Goal: Task Accomplishment & Management: Complete application form

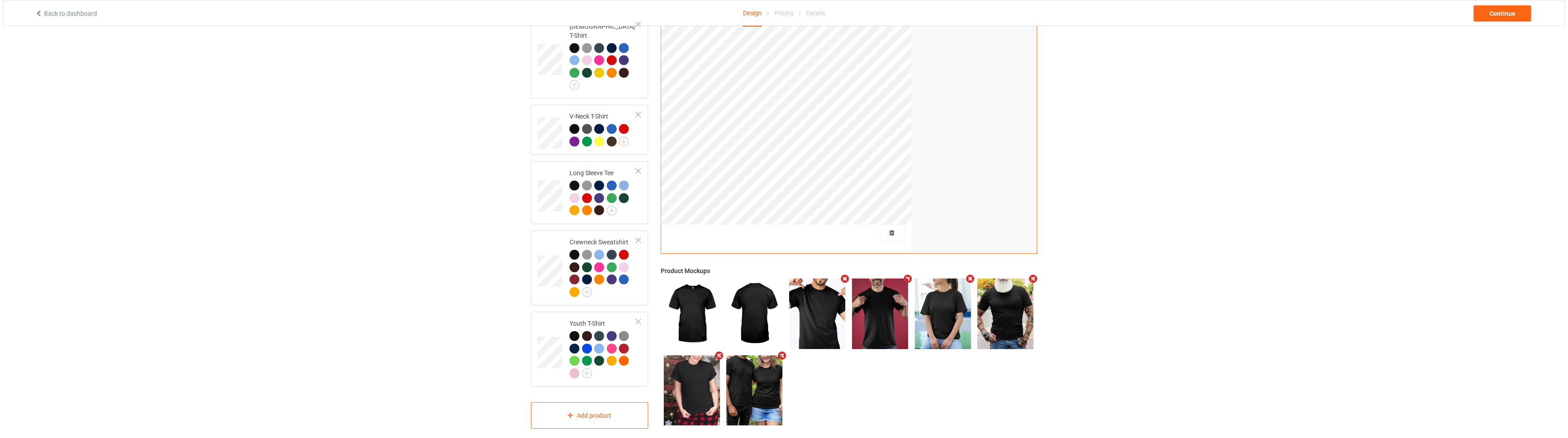
scroll to position [252, 0]
click at [841, 274] on icon "Remove mockup" at bounding box center [841, 279] width 11 height 9
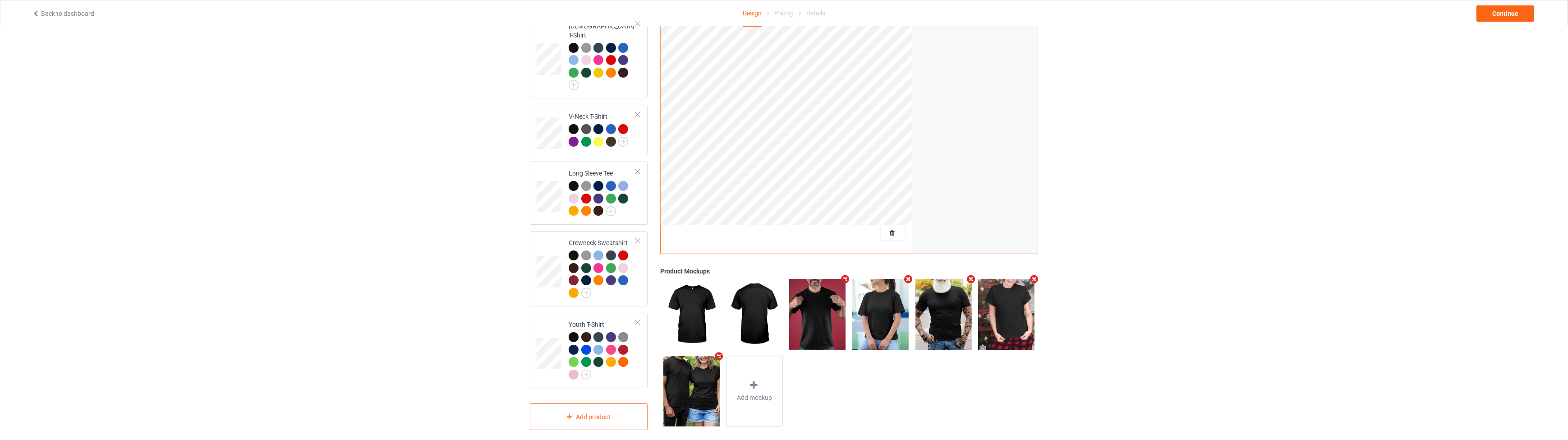
click at [844, 275] on icon "Remove mockup" at bounding box center [845, 279] width 11 height 9
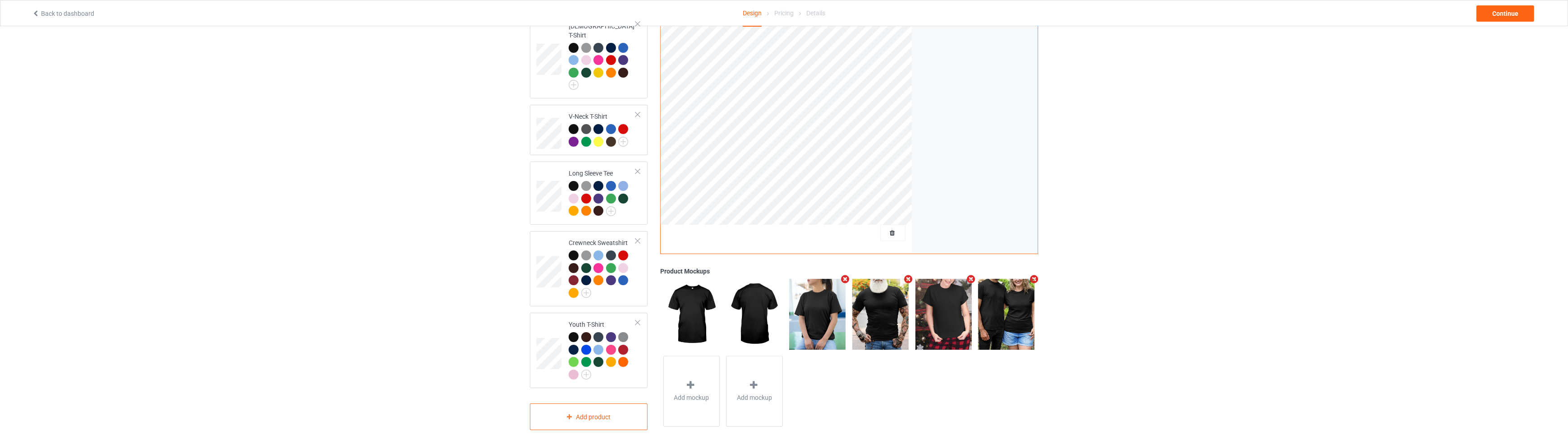
click at [910, 275] on icon "Remove mockup" at bounding box center [908, 279] width 11 height 9
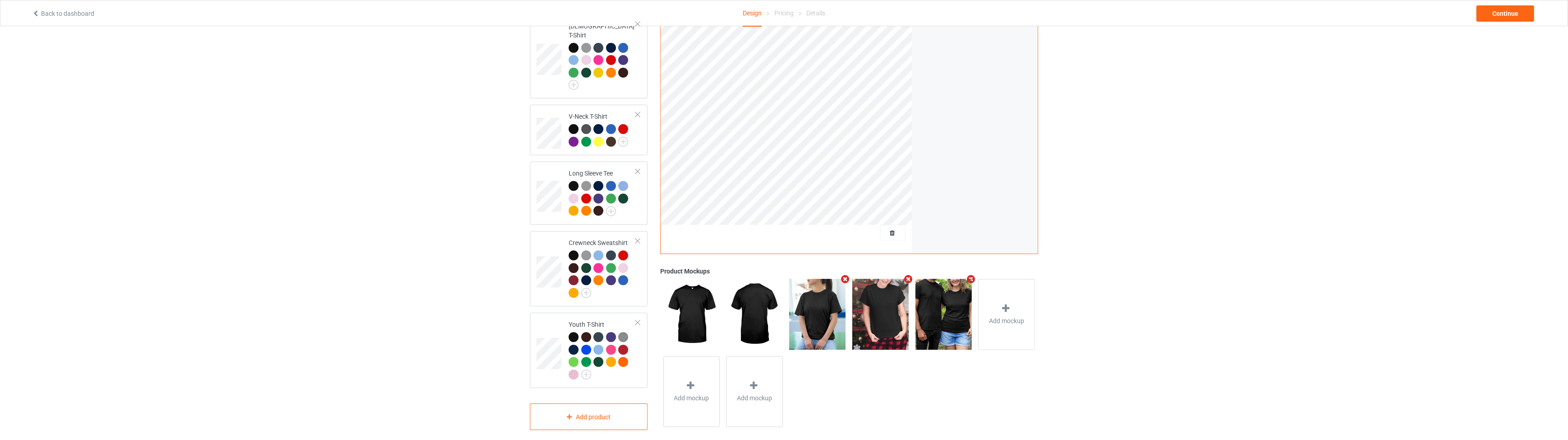
click at [973, 275] on icon "Remove mockup" at bounding box center [971, 279] width 11 height 9
click at [948, 304] on div at bounding box center [943, 310] width 13 height 13
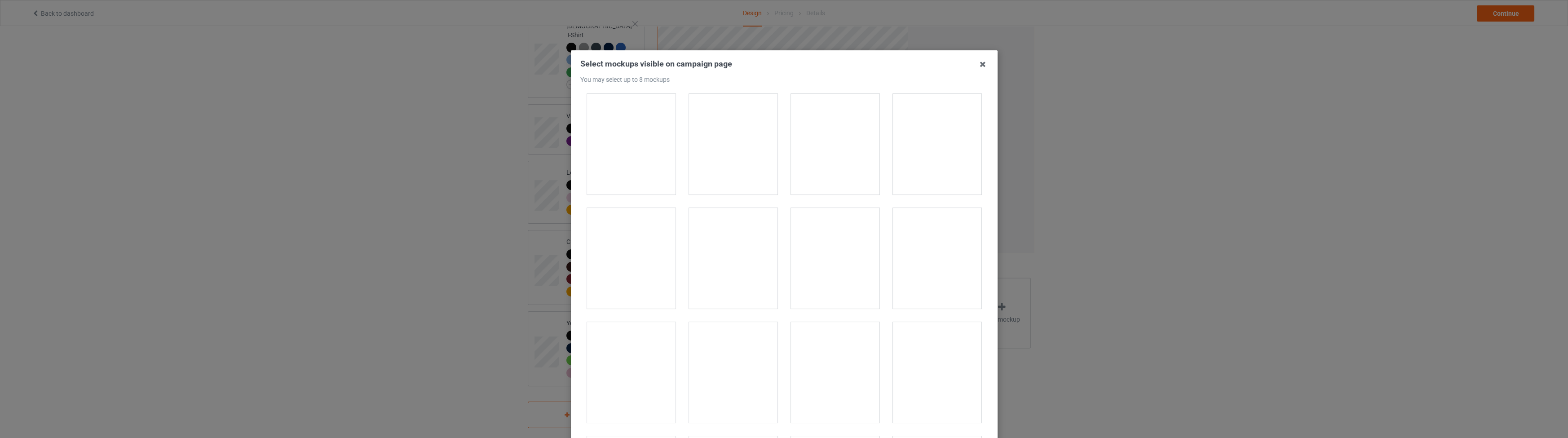
scroll to position [2382, 0]
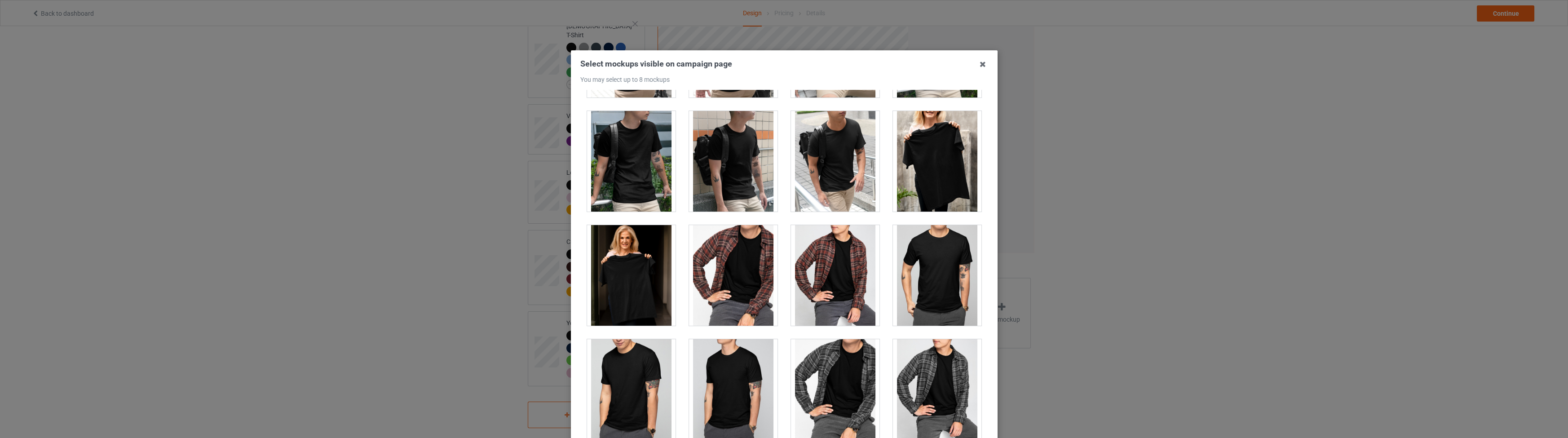
click at [930, 149] on div at bounding box center [937, 161] width 89 height 100
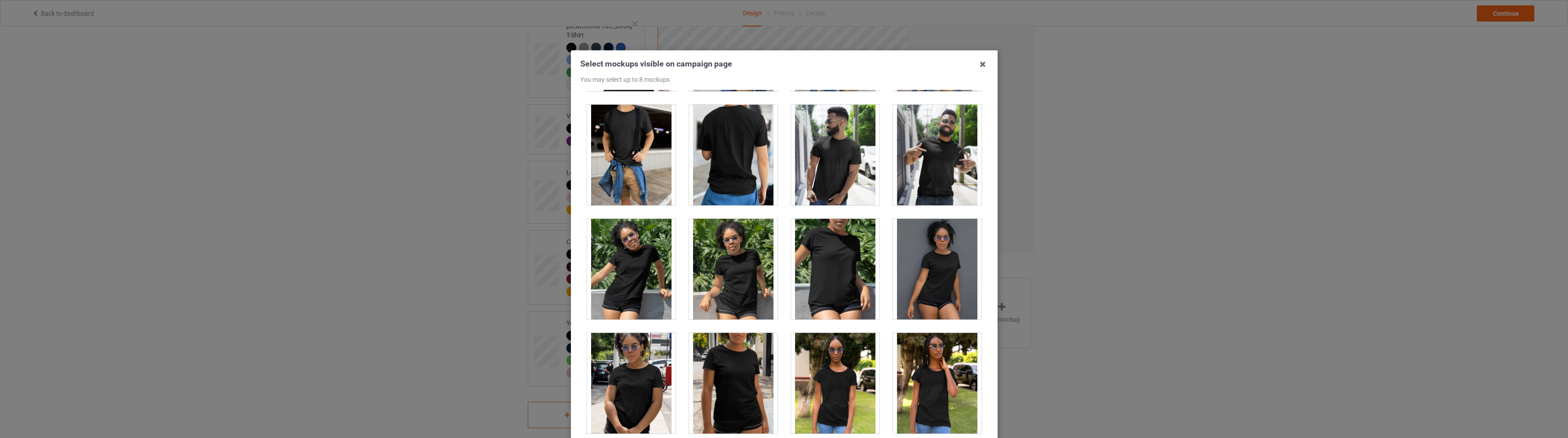
scroll to position [5337, 0]
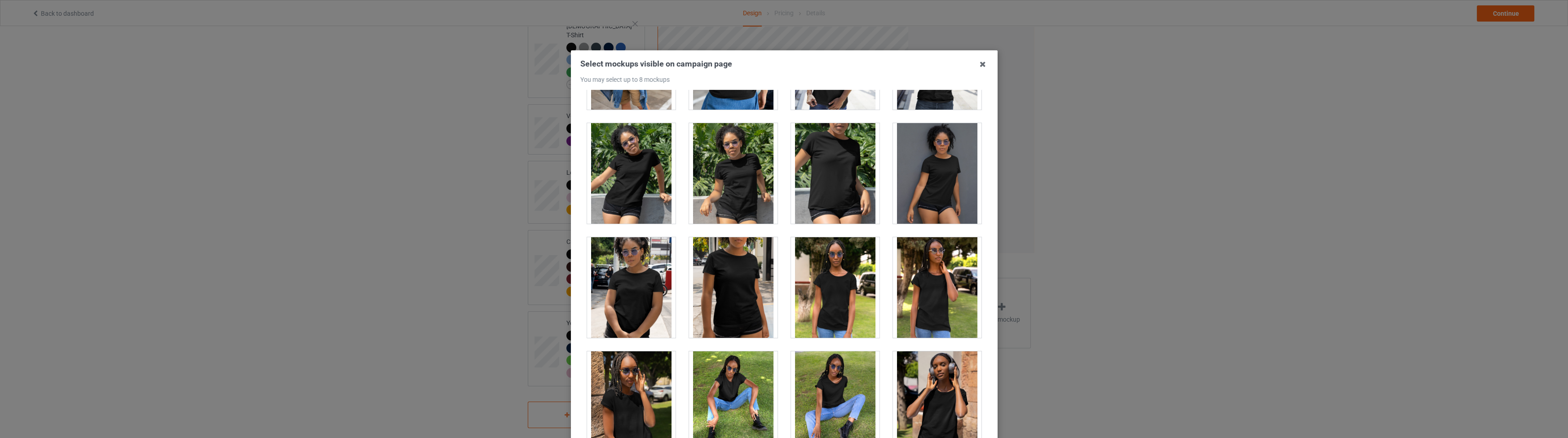
click at [733, 175] on div at bounding box center [733, 173] width 89 height 100
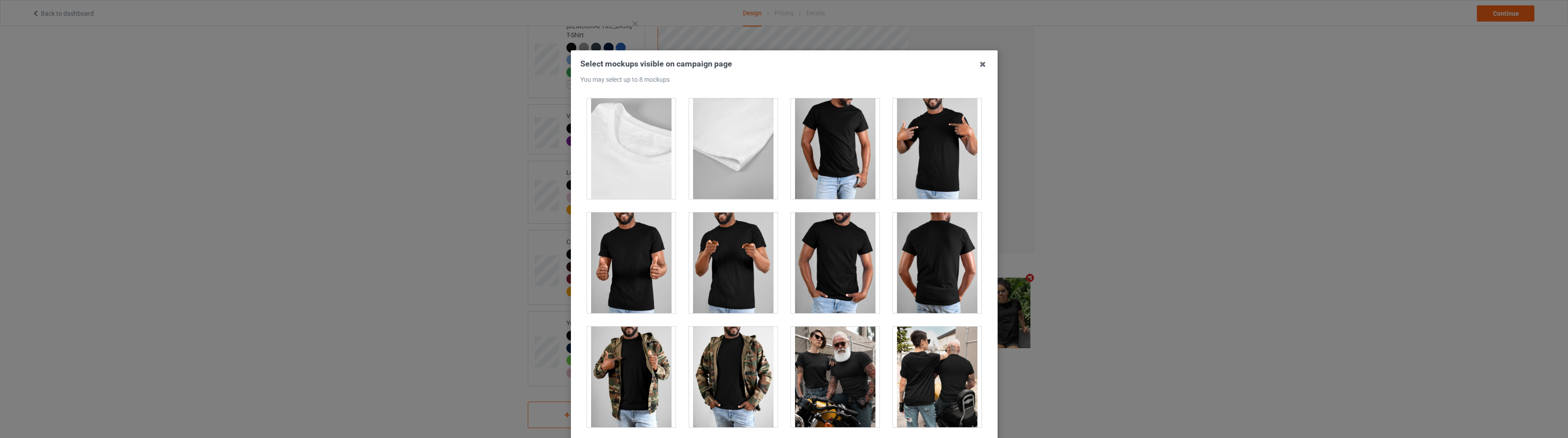
scroll to position [8480, 0]
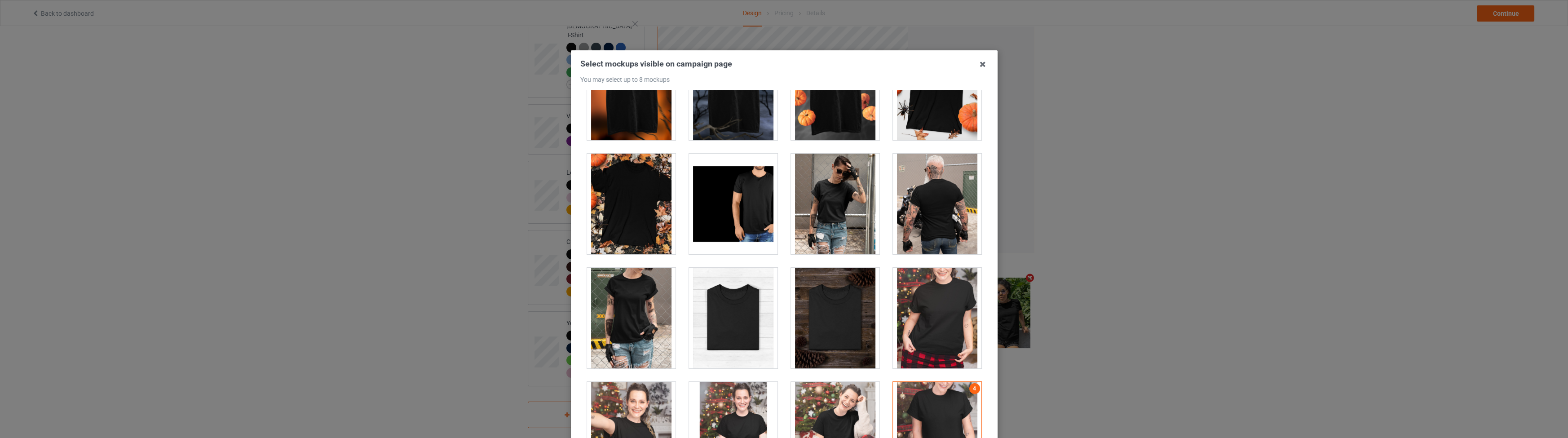
click at [838, 203] on div at bounding box center [835, 204] width 89 height 100
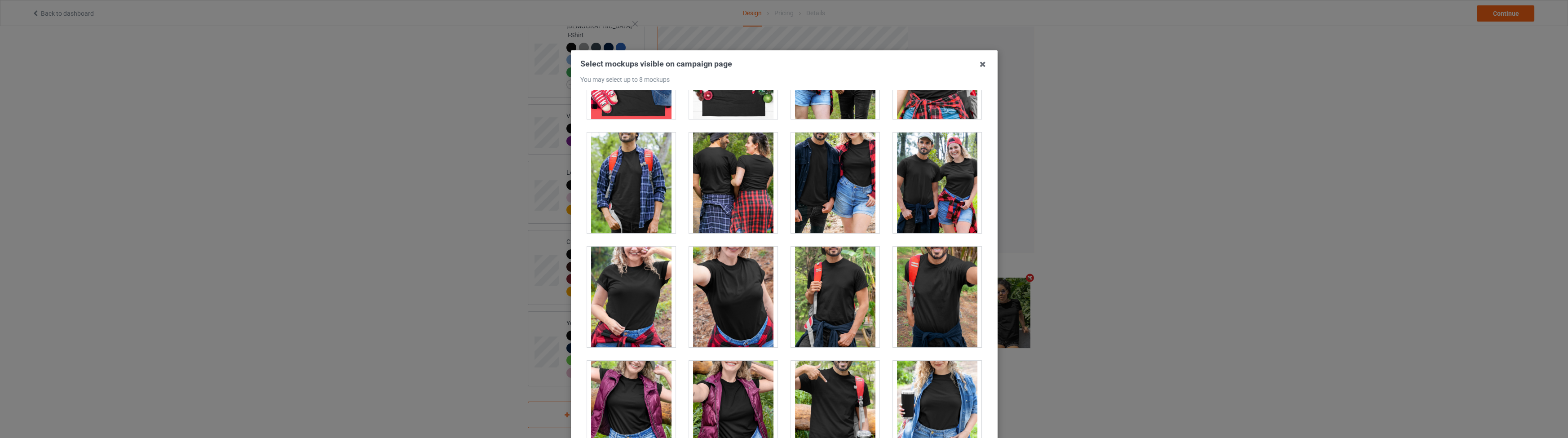
scroll to position [10195, 0]
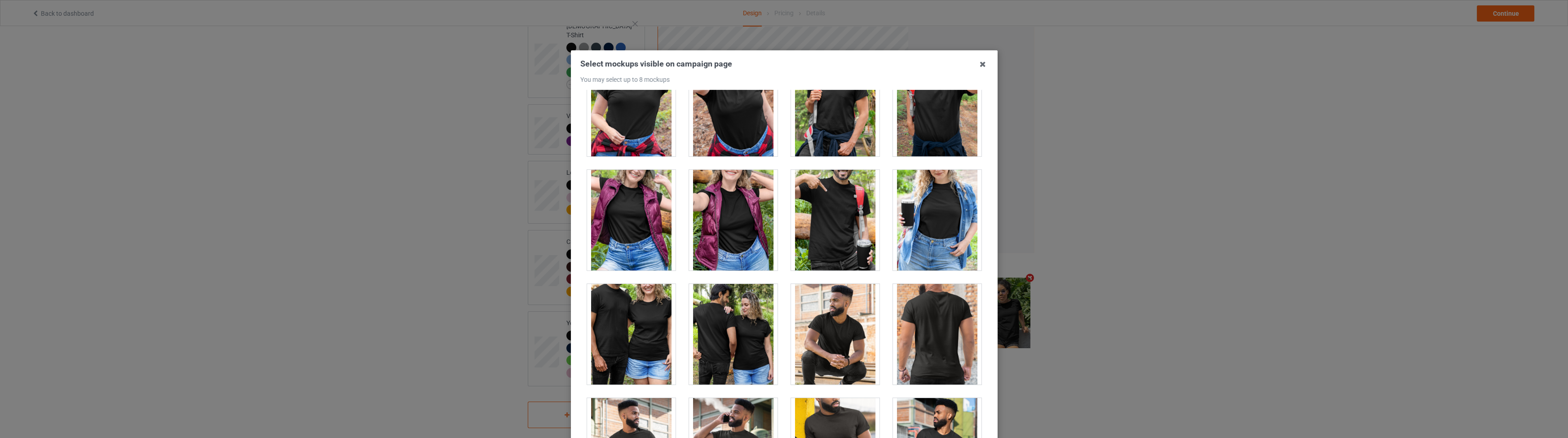
click at [921, 210] on div at bounding box center [937, 220] width 89 height 100
click at [901, 192] on div at bounding box center [937, 220] width 89 height 100
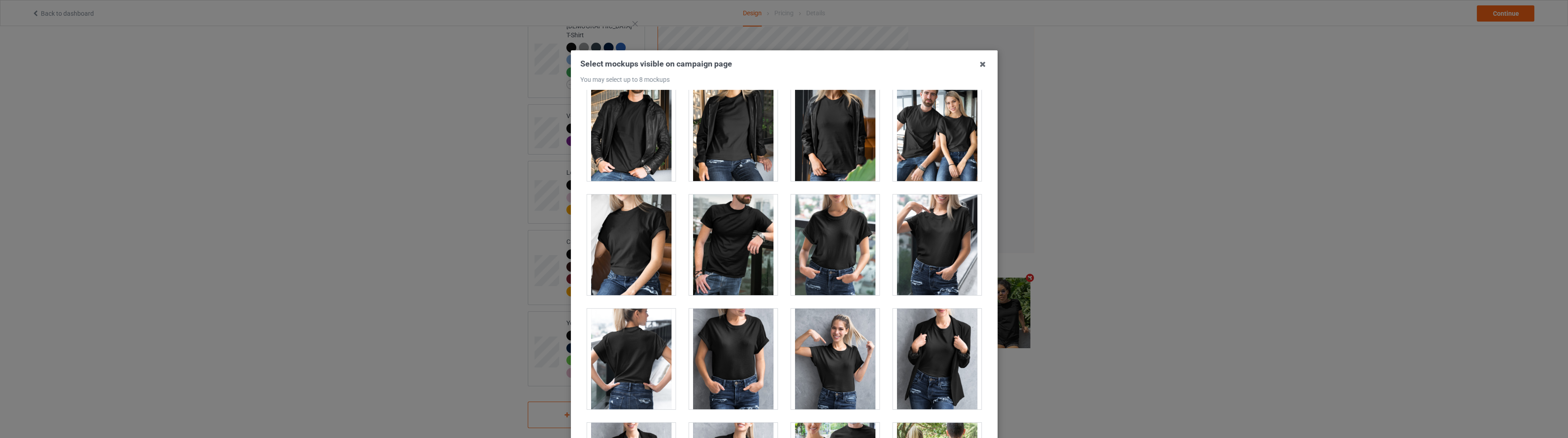
scroll to position [11053, 0]
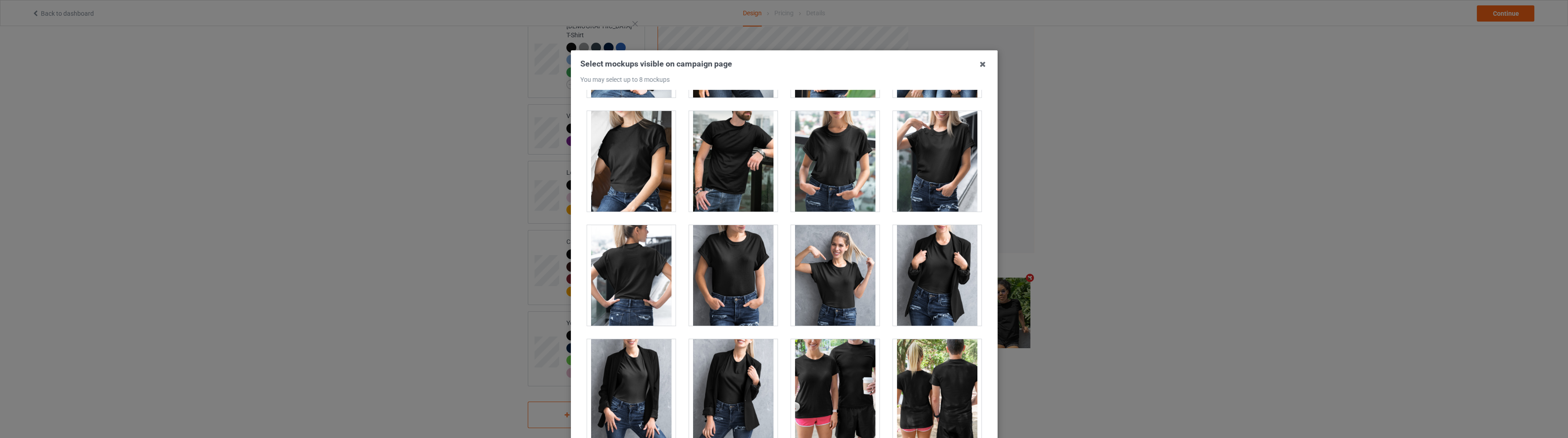
click at [822, 148] on div at bounding box center [835, 161] width 89 height 100
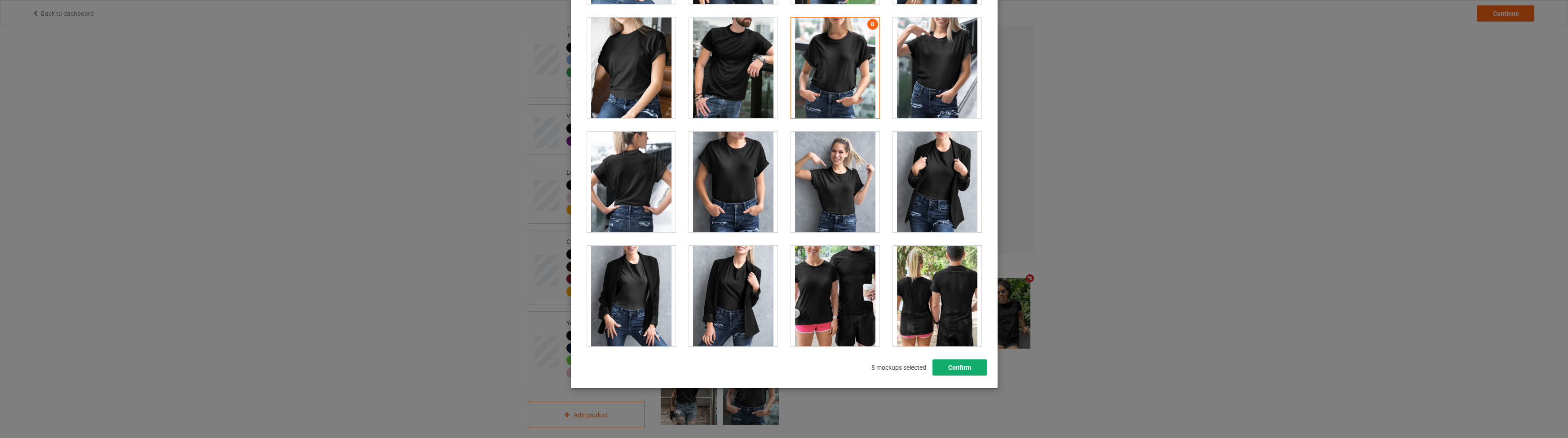
click at [957, 366] on button "Confirm" at bounding box center [959, 367] width 54 height 16
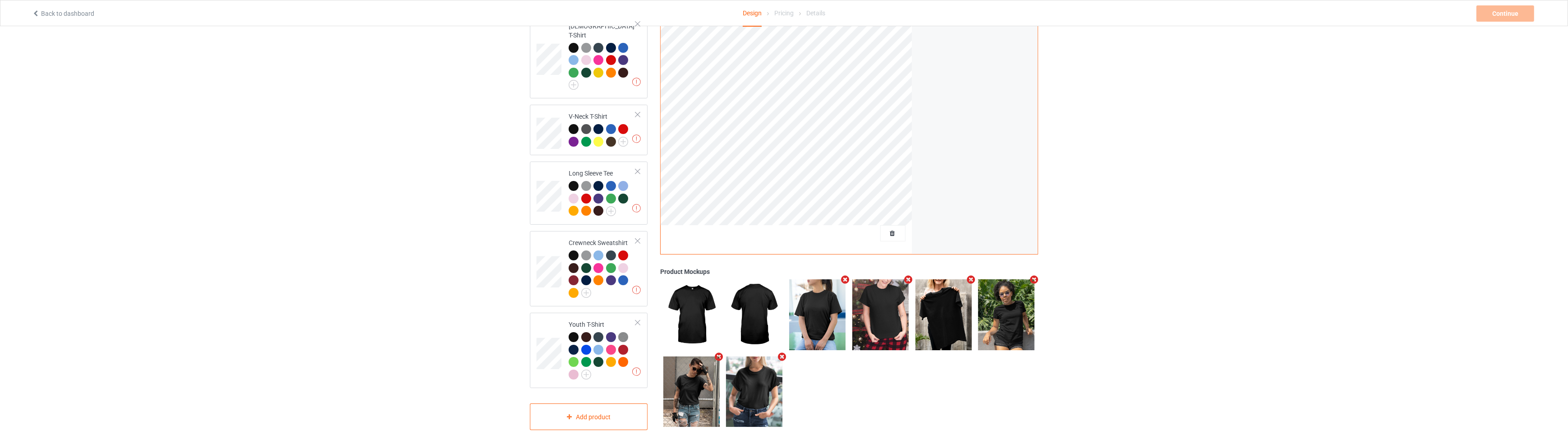
scroll to position [0, 0]
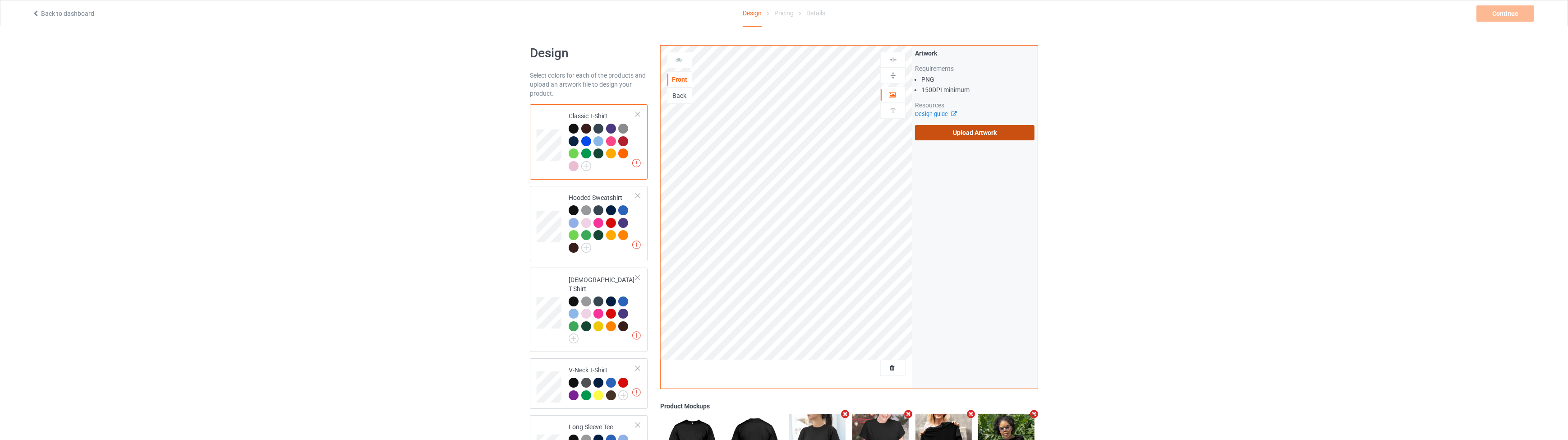
click at [955, 131] on label "Upload Artwork" at bounding box center [975, 132] width 120 height 15
click at [0, 0] on input "Upload Artwork" at bounding box center [0, 0] width 0 height 0
click at [1485, 6] on div "Continue" at bounding box center [1505, 14] width 58 height 16
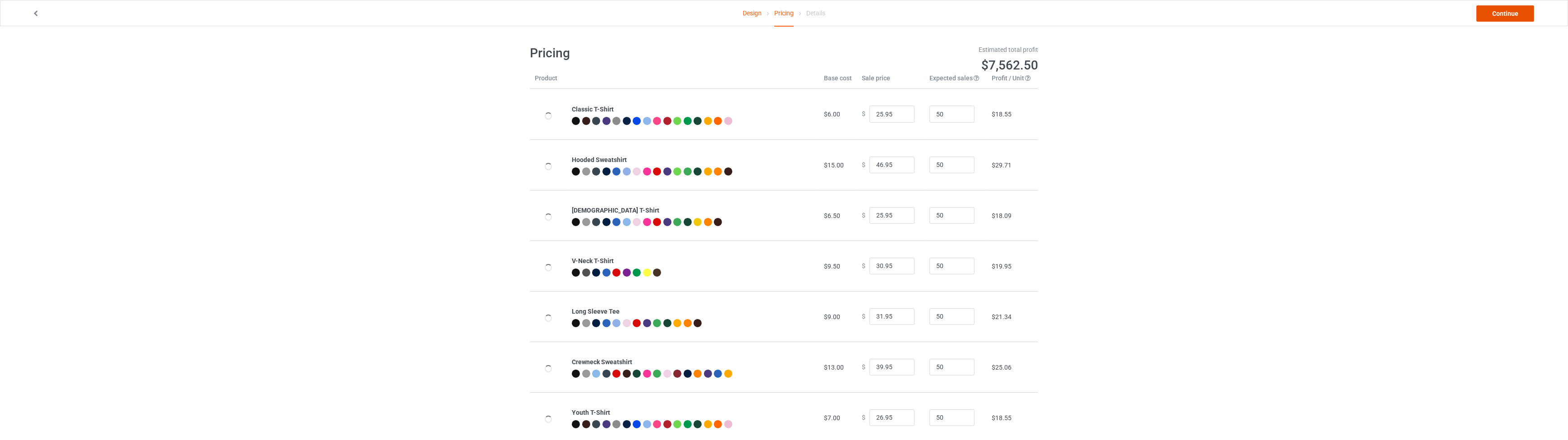
click at [1485, 6] on link "Continue" at bounding box center [1505, 14] width 58 height 16
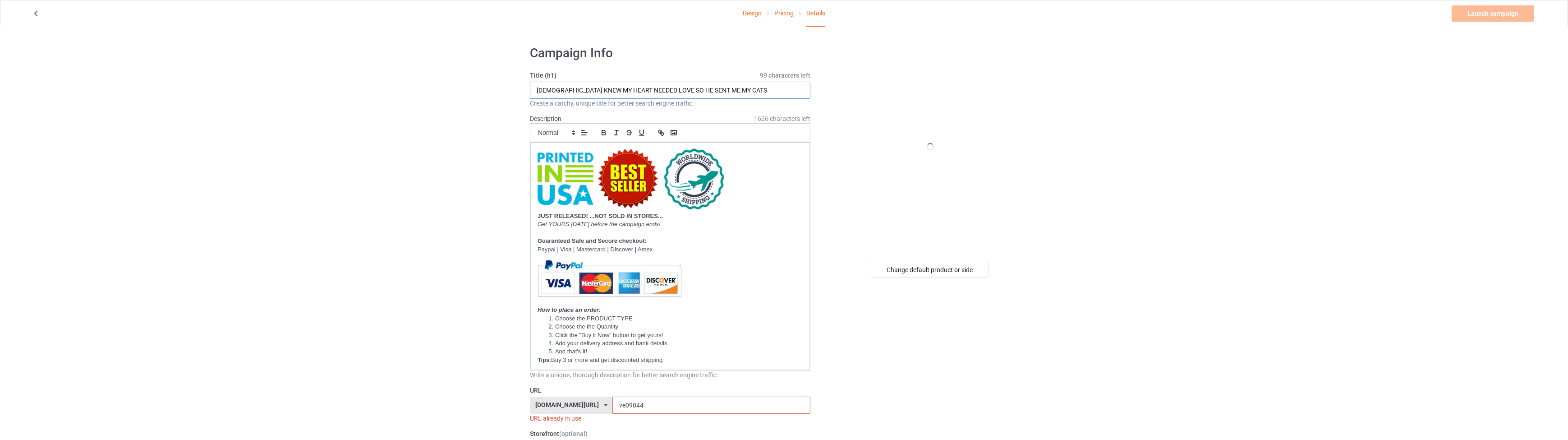
click at [687, 87] on input "GOD KNEW MY HEART NEEDED LOVE SO HE SENT ME MY CATS" at bounding box center [670, 90] width 281 height 17
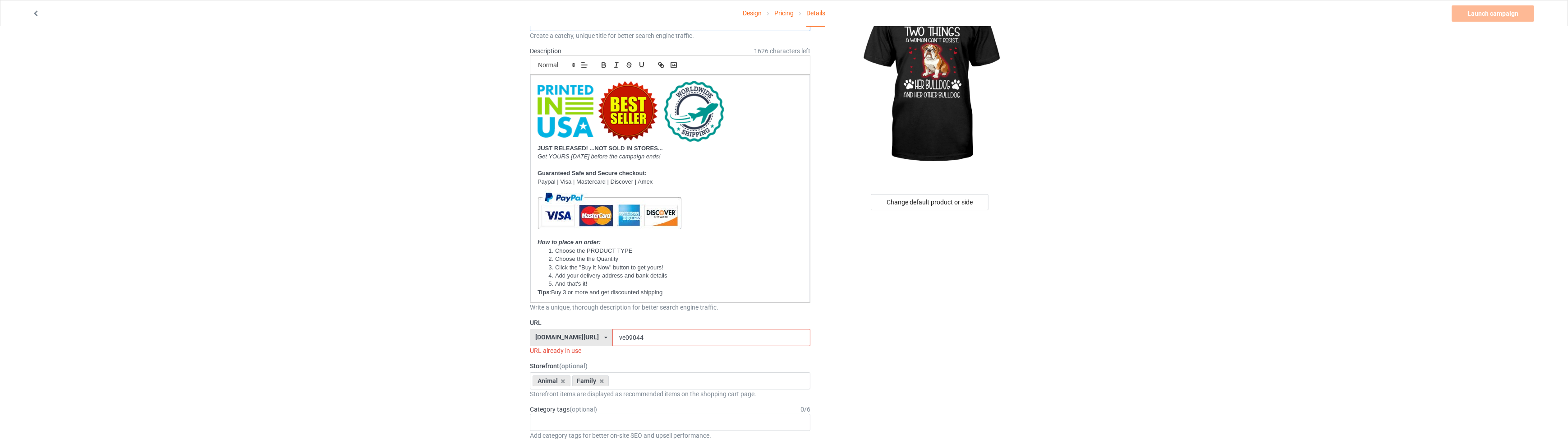
scroll to position [95, 0]
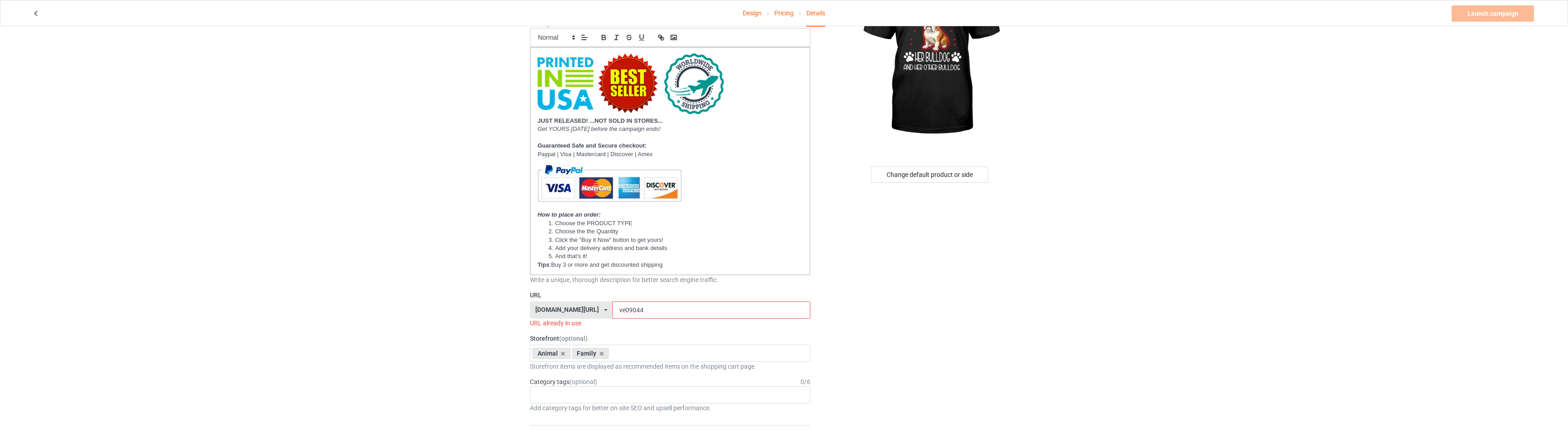
type input "THERE ARE ONLY TWO THINGS A WOMAN CAN'T RESIST HER BULLDOG"
drag, startPoint x: 625, startPoint y: 310, endPoint x: 604, endPoint y: 309, distance: 21.0
click at [612, 309] on input "ve09044" at bounding box center [710, 310] width 197 height 17
type input "ve09181"
click at [600, 342] on icon at bounding box center [601, 345] width 5 height 5
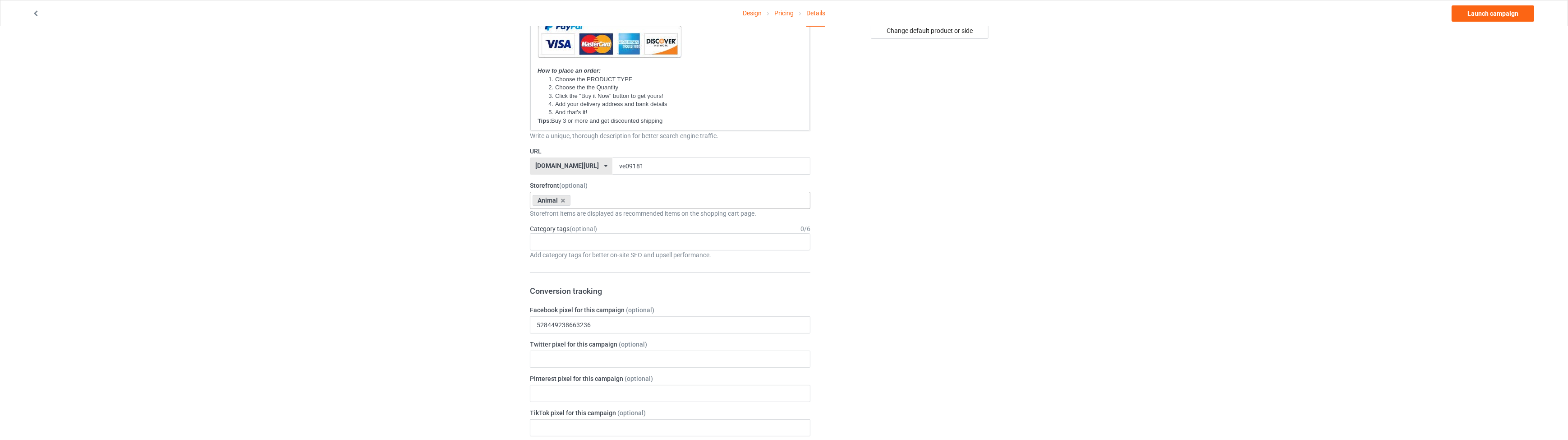
scroll to position [287, 0]
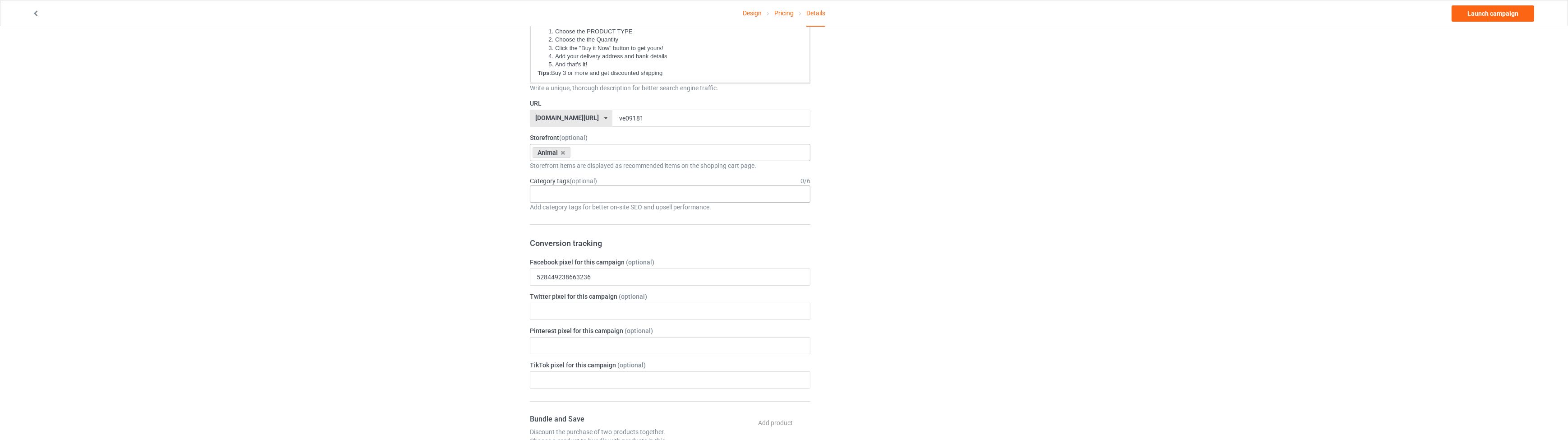
click at [560, 188] on div "Age > [DEMOGRAPHIC_DATA] > 1 Age > [DEMOGRAPHIC_DATA] Months > 1 Month Age > [D…" at bounding box center [670, 194] width 281 height 17
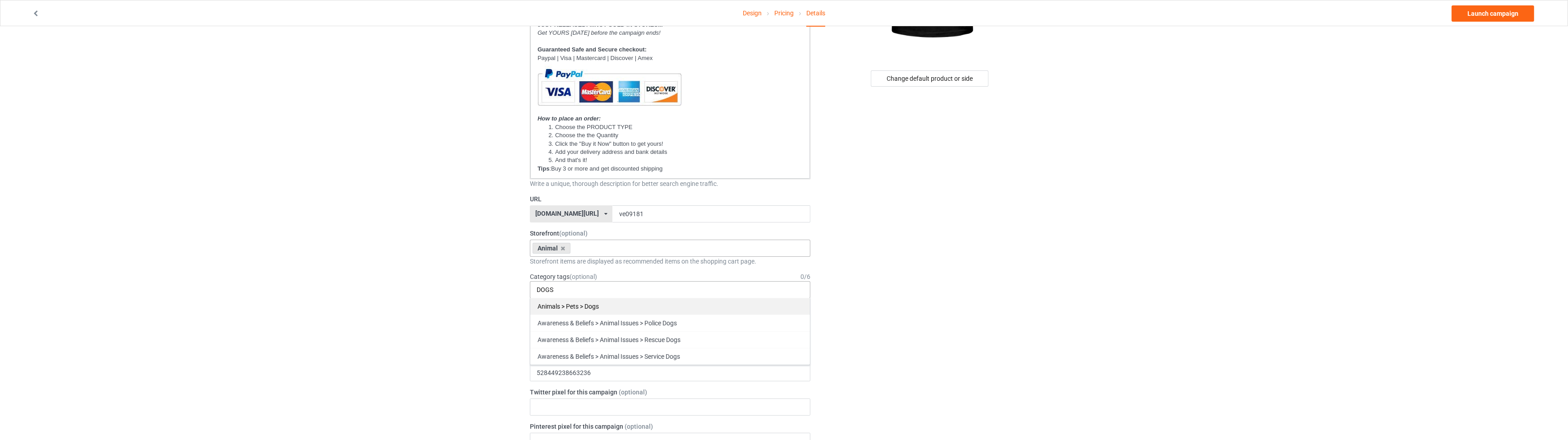
type input "DOGS"
click at [595, 305] on div "Animals > Pets > Dogs" at bounding box center [670, 306] width 280 height 16
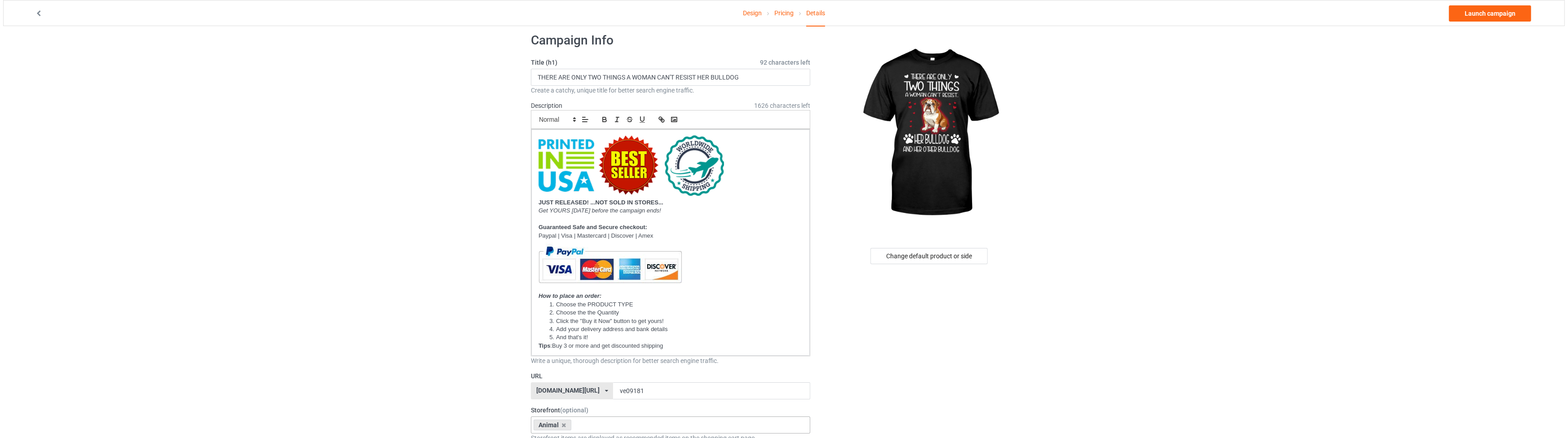
scroll to position [0, 0]
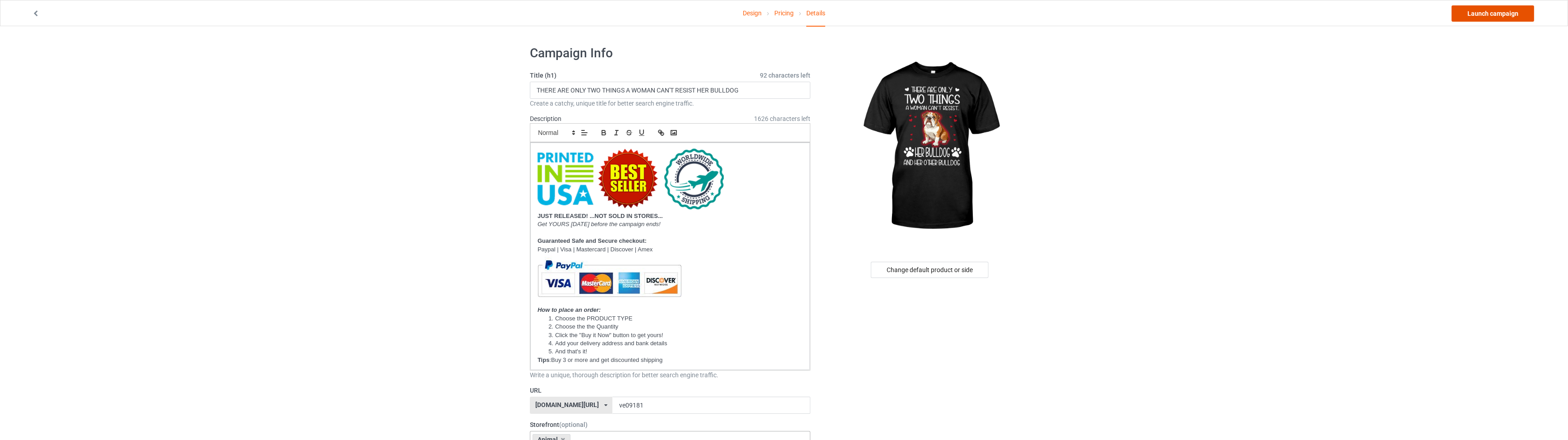
click at [1469, 13] on link "Launch campaign" at bounding box center [1493, 14] width 83 height 16
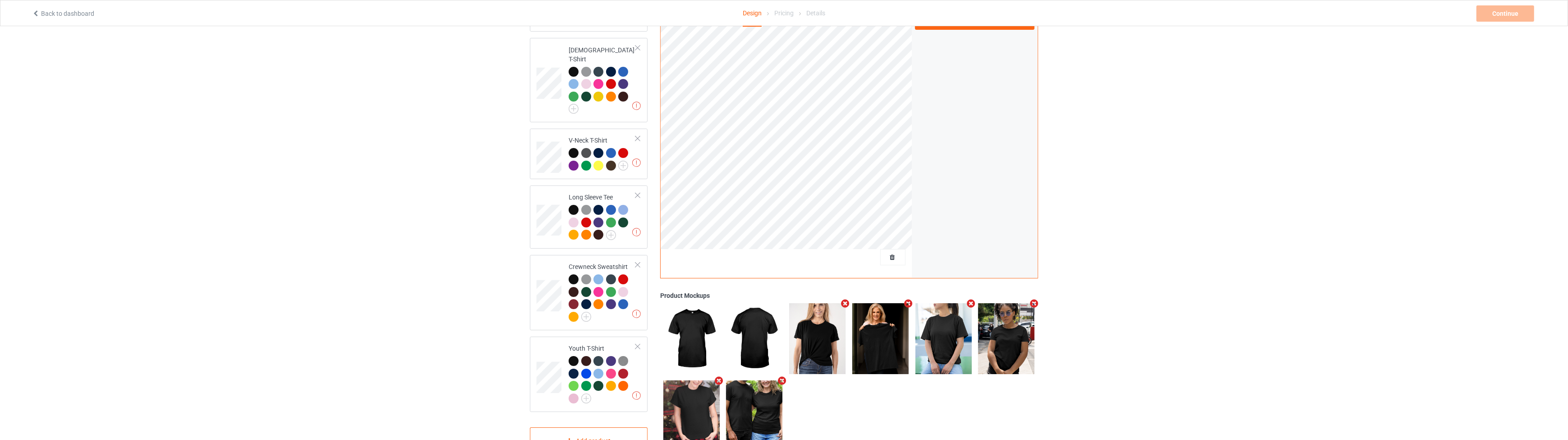
scroll to position [254, 0]
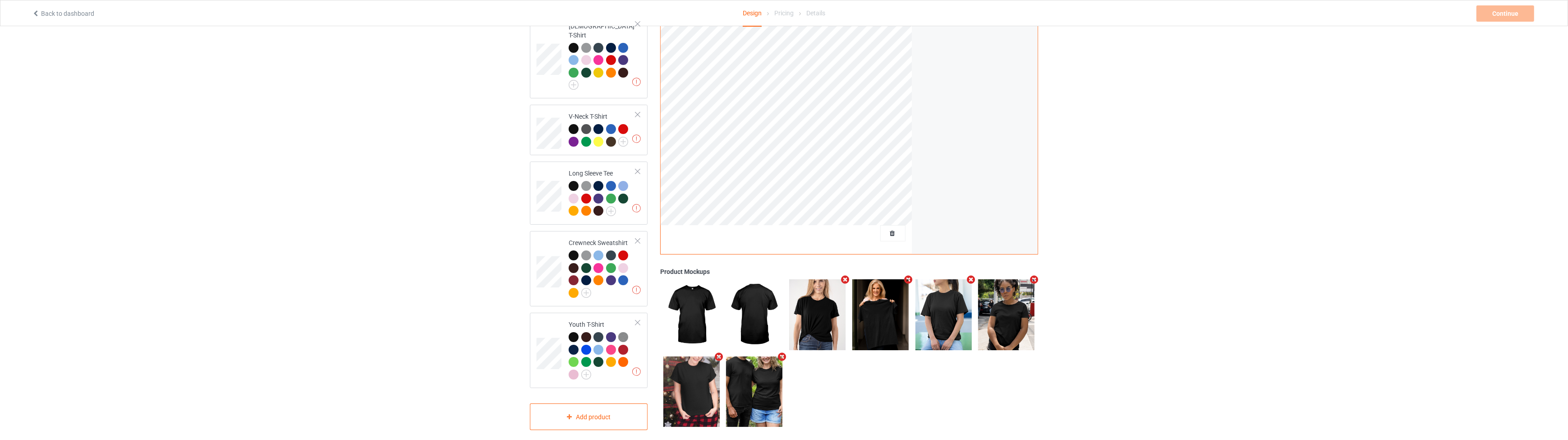
drag, startPoint x: 781, startPoint y: 349, endPoint x: 792, endPoint y: 343, distance: 12.5
click at [781, 352] on icon "Remove mockup" at bounding box center [782, 356] width 11 height 9
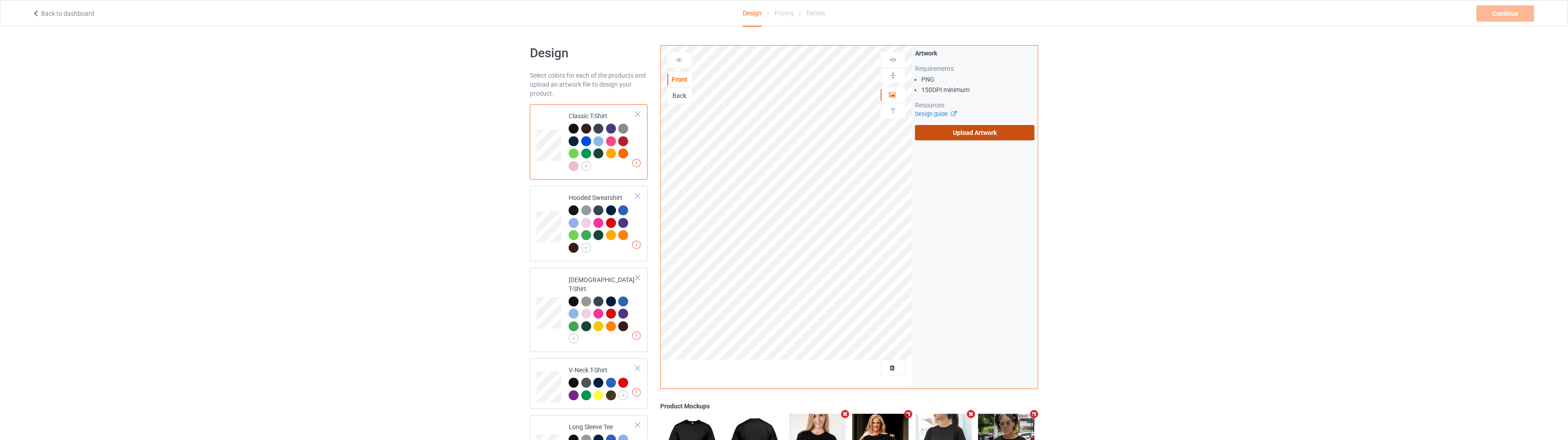
click at [963, 133] on label "Upload Artwork" at bounding box center [975, 132] width 120 height 15
click at [0, 0] on input "Upload Artwork" at bounding box center [0, 0] width 0 height 0
click at [1502, 18] on div "Continue" at bounding box center [1505, 14] width 58 height 16
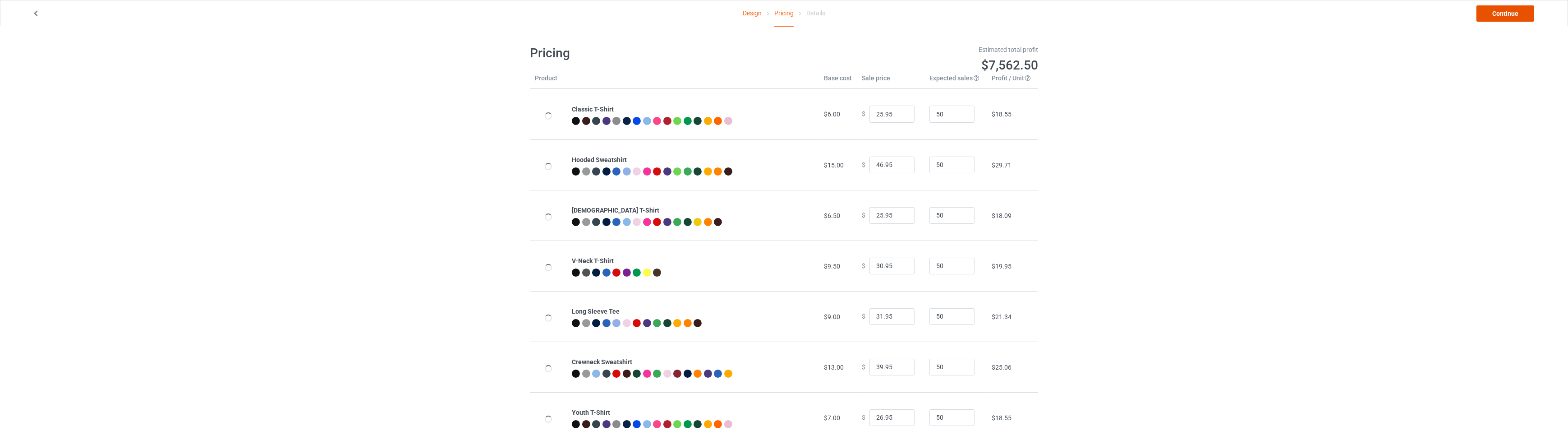
click at [1502, 15] on link "Continue" at bounding box center [1505, 14] width 58 height 16
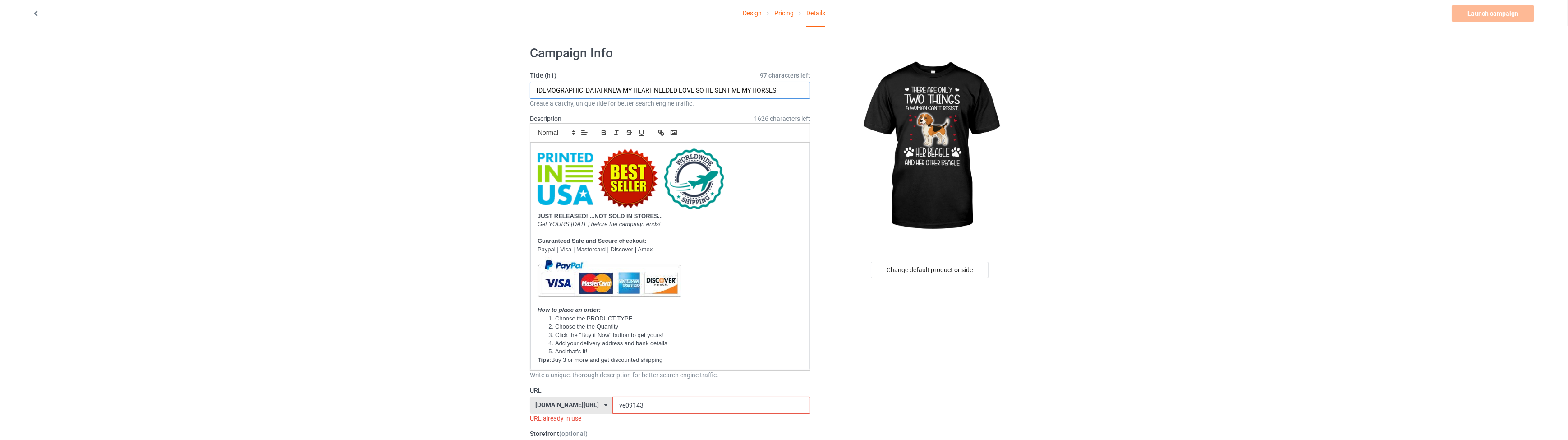
drag, startPoint x: 736, startPoint y: 90, endPoint x: 375, endPoint y: 93, distance: 361.0
paste input "THERE ARE ONLY TWO THINGS A WOMAN CAN'T RESIST HER BULLDOG"
drag, startPoint x: 742, startPoint y: 90, endPoint x: 712, endPoint y: 94, distance: 30.3
click at [712, 94] on input "THERE ARE ONLY TWO THINGS A WOMAN CAN'T RESIST HER BULLDOG" at bounding box center [670, 90] width 281 height 17
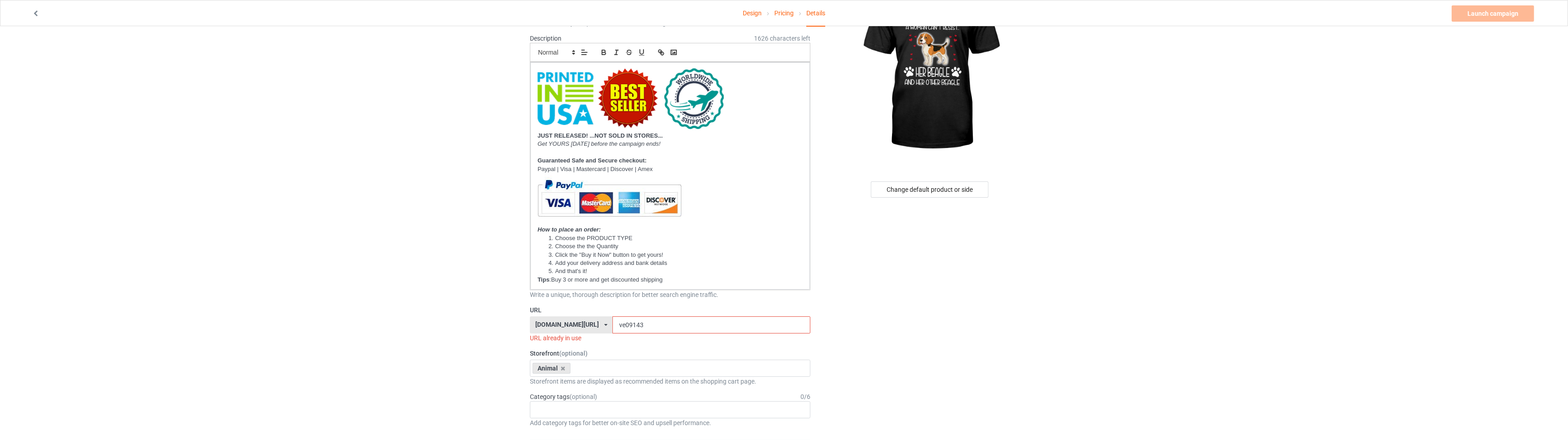
scroll to position [95, 0]
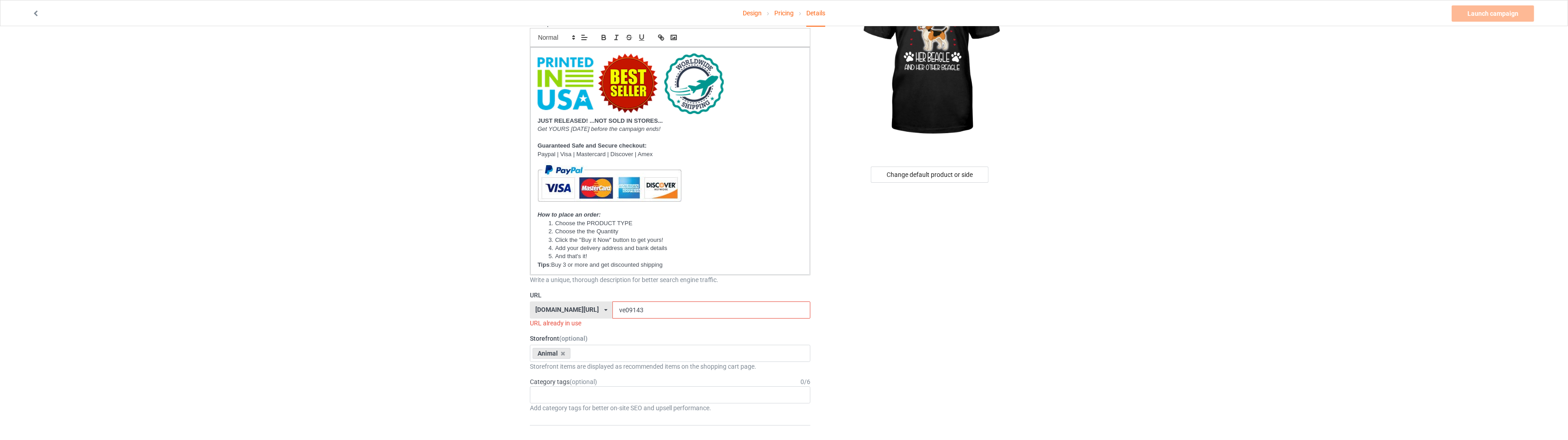
type input "THERE ARE ONLY TWO THINGS A WOMAN CAN'T RESIST HER BEAGLE"
drag, startPoint x: 626, startPoint y: 311, endPoint x: 607, endPoint y: 310, distance: 19.0
click at [612, 310] on input "ve09143" at bounding box center [710, 310] width 197 height 17
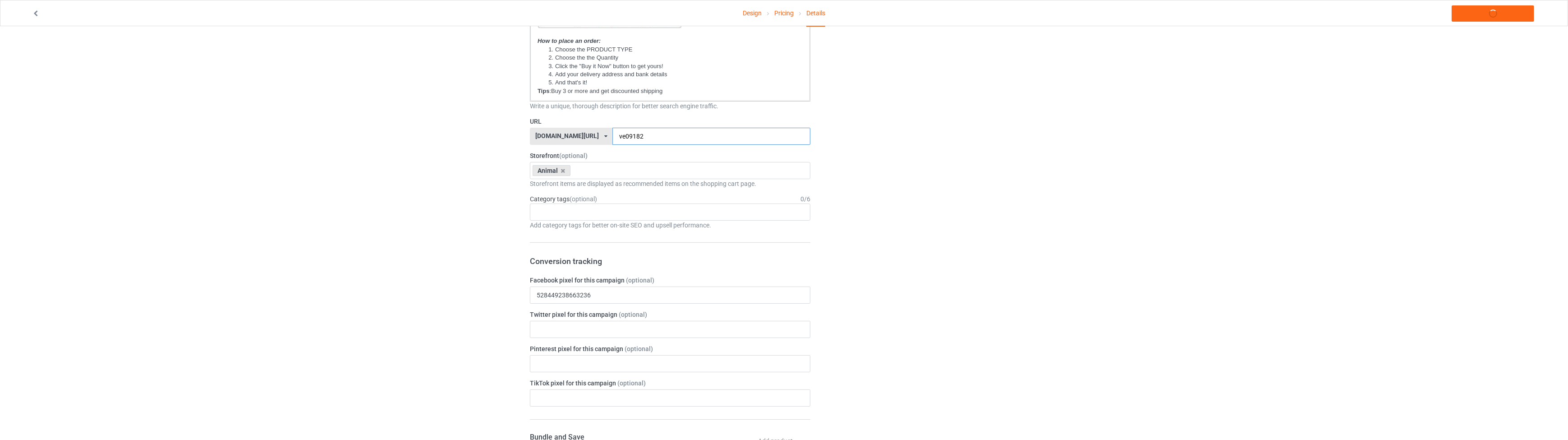
scroll to position [287, 0]
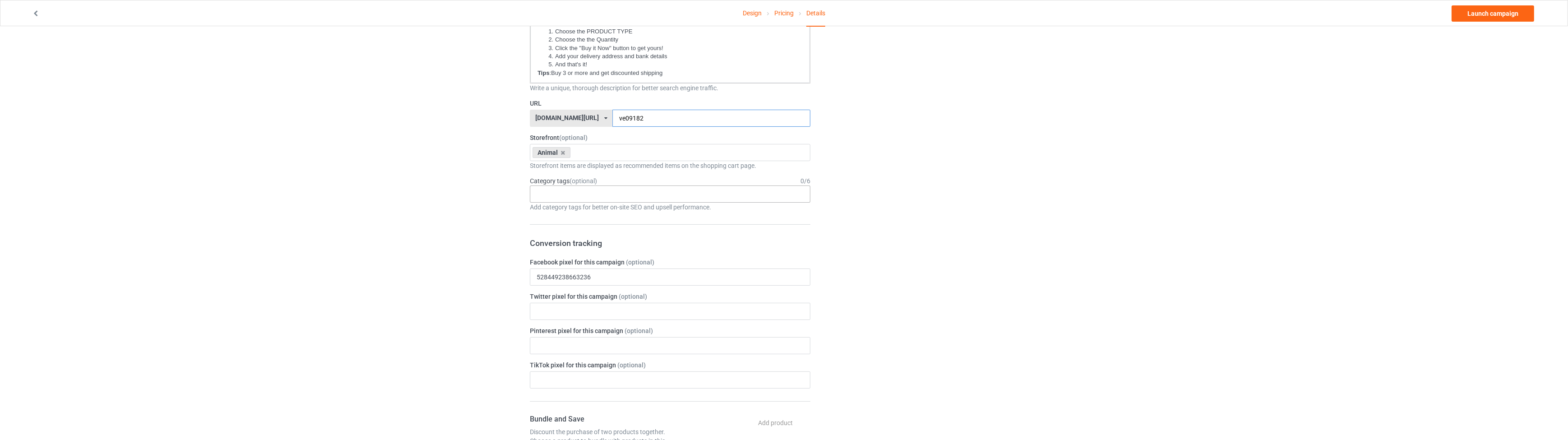
type input "ve09182"
click at [553, 195] on div "Age > [DEMOGRAPHIC_DATA] > 1 Age > [DEMOGRAPHIC_DATA] Months > 1 Month Age > [D…" at bounding box center [670, 194] width 281 height 17
type input "DOGS"
click at [564, 212] on div "Animals > Pets > Dogs" at bounding box center [670, 210] width 280 height 16
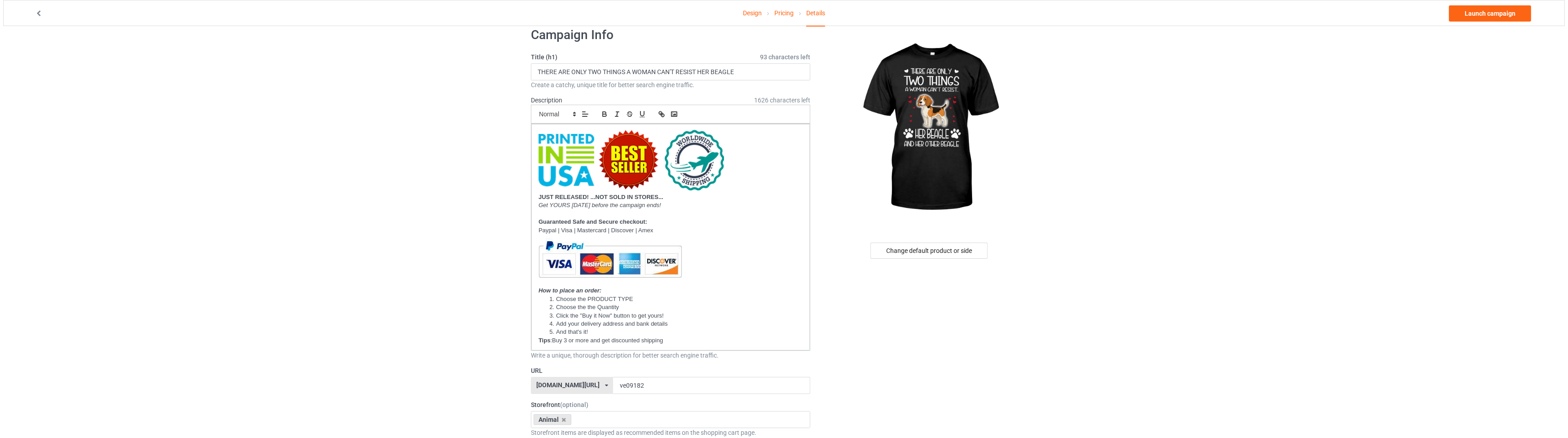
scroll to position [0, 0]
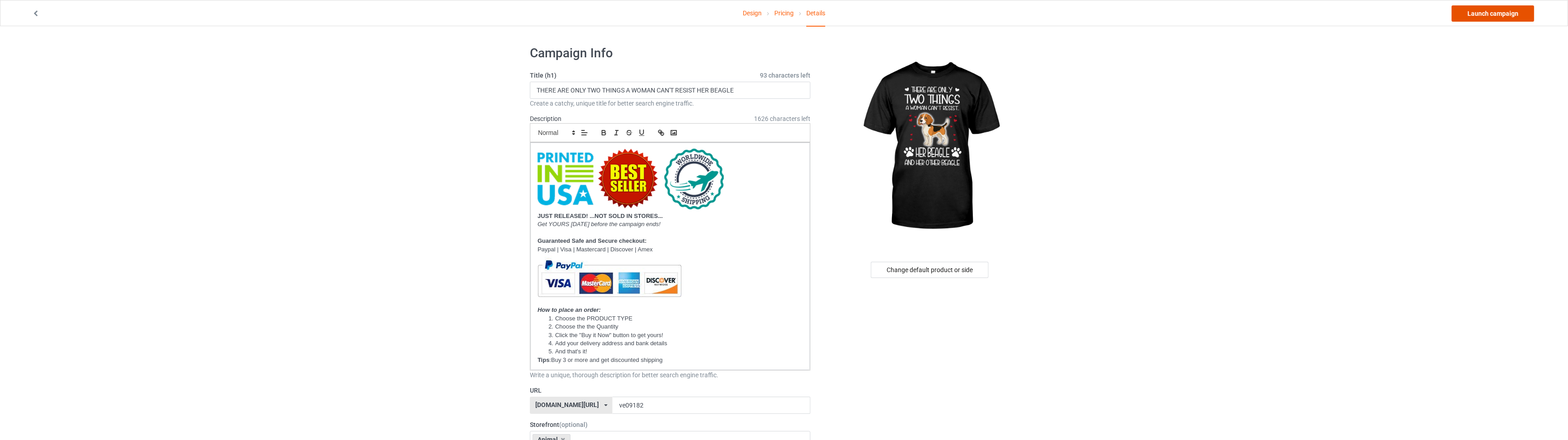
click at [1495, 13] on link "Launch campaign" at bounding box center [1493, 14] width 83 height 16
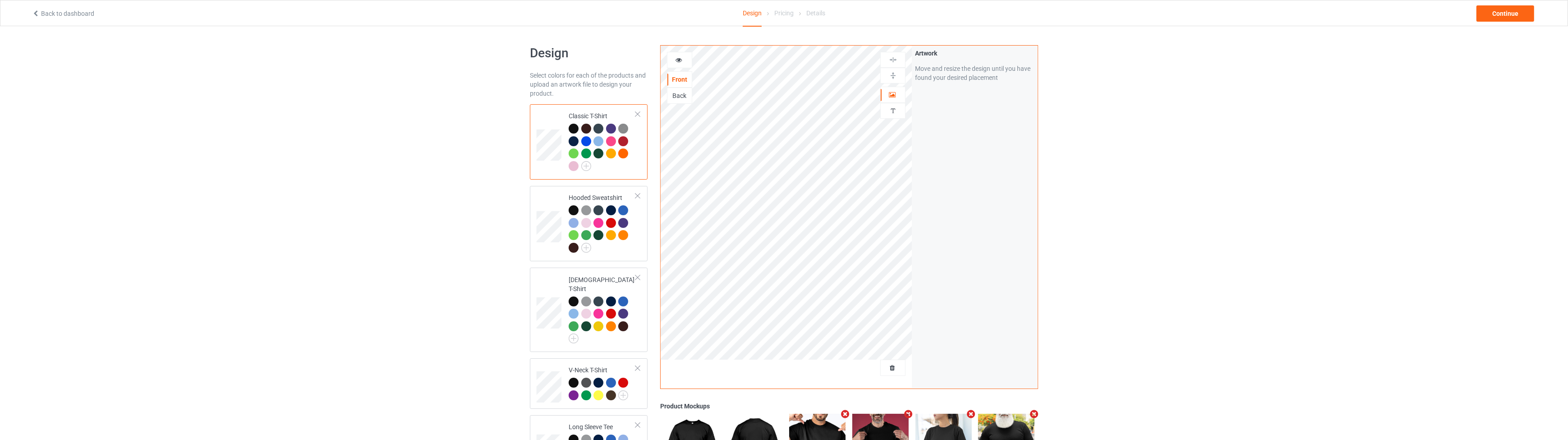
click at [49, 11] on link "Back to dashboard" at bounding box center [63, 14] width 63 height 7
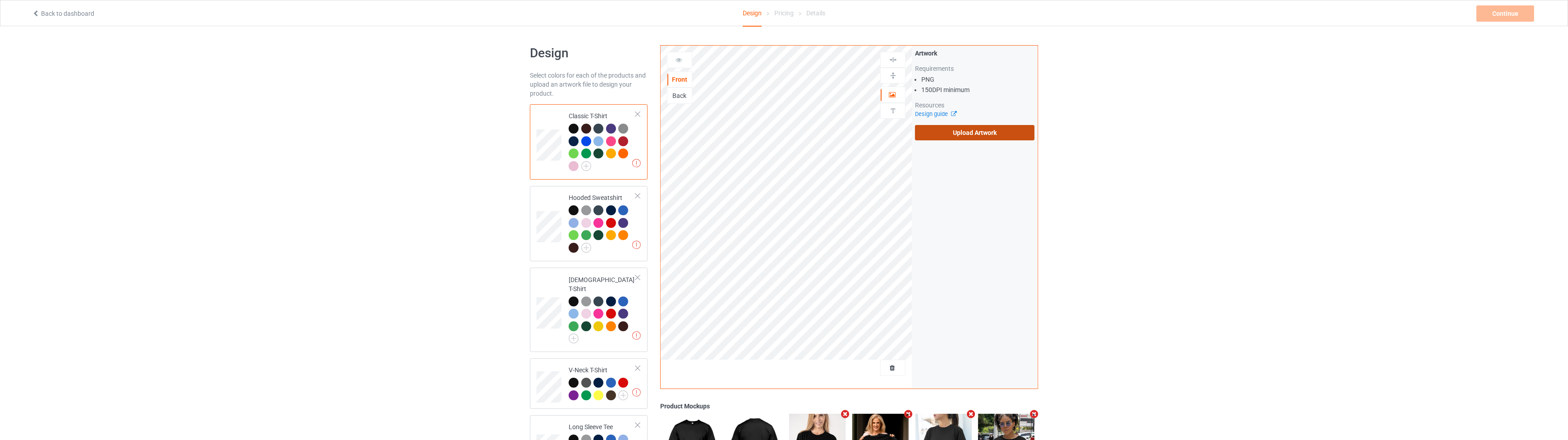
click at [931, 134] on label "Upload Artwork" at bounding box center [975, 132] width 120 height 15
click at [0, 0] on input "Upload Artwork" at bounding box center [0, 0] width 0 height 0
click at [1498, 7] on div "Continue" at bounding box center [1505, 14] width 58 height 16
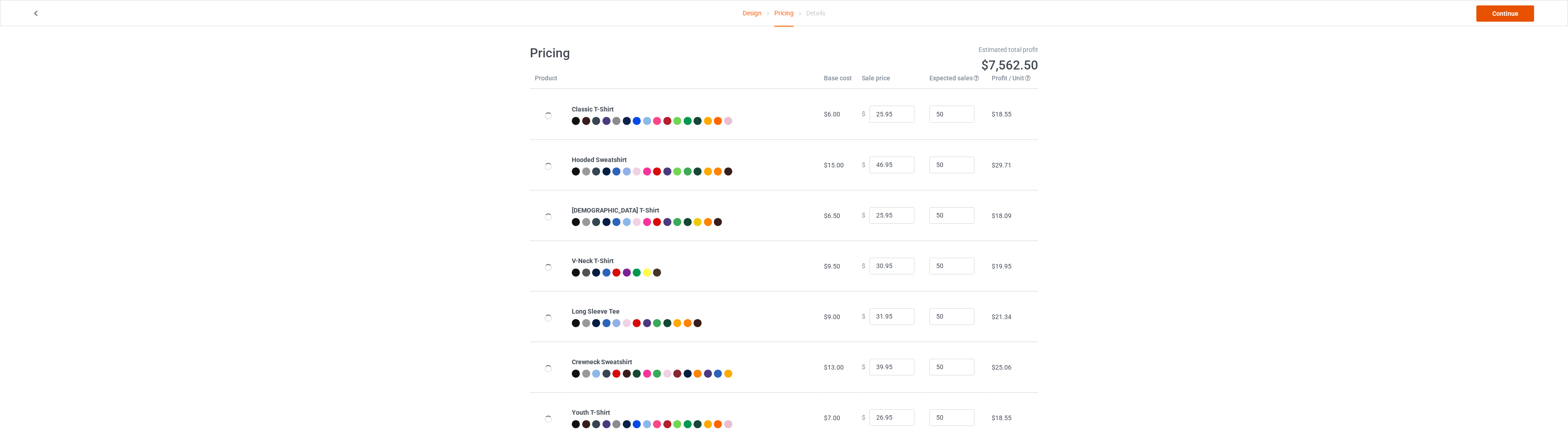
click at [1494, 8] on link "Continue" at bounding box center [1505, 14] width 58 height 16
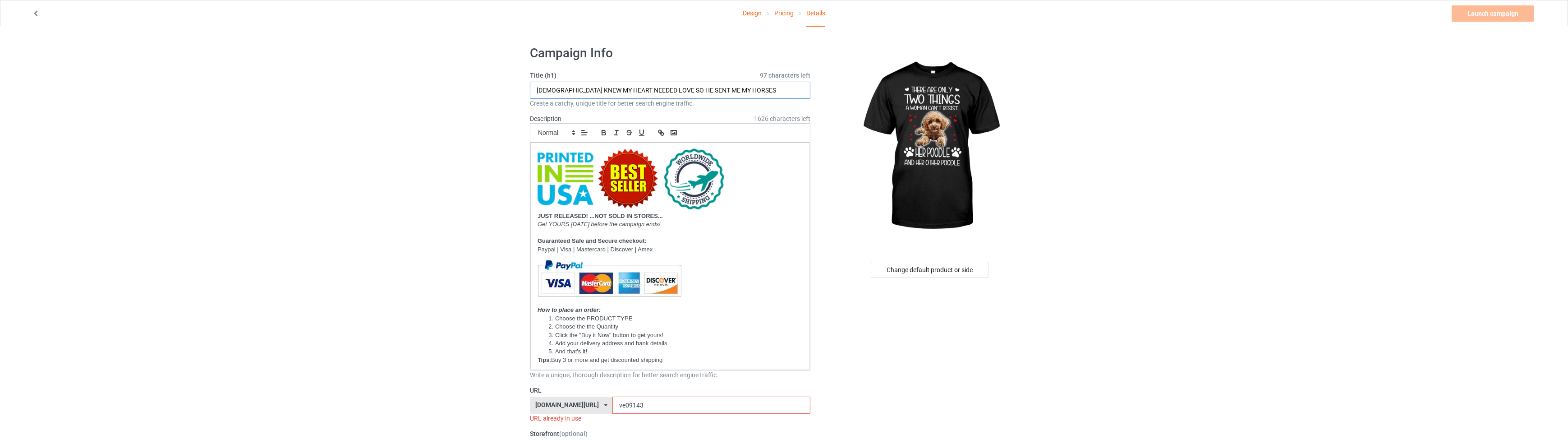
drag, startPoint x: 739, startPoint y: 90, endPoint x: 353, endPoint y: 94, distance: 386.0
paste input "THERE ARE ONLY TWO THINGS A WOMAN CAN'T RESIST HER"
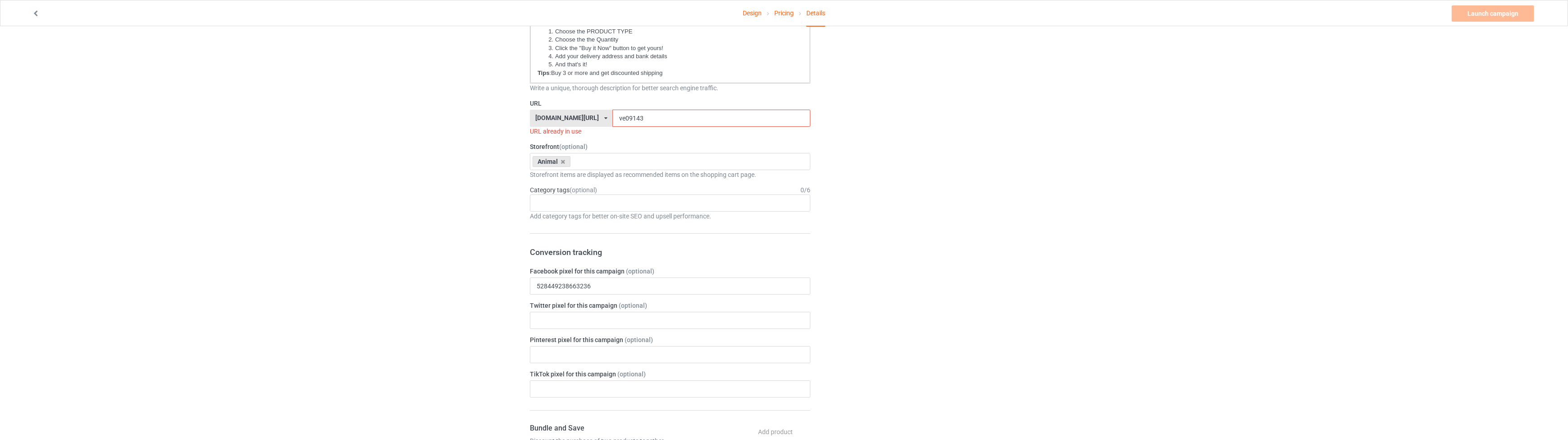
type input "THERE ARE ONLY TWO THINGS A WOMAN CAN'T RESIST HER POODLE"
drag, startPoint x: 621, startPoint y: 119, endPoint x: 607, endPoint y: 118, distance: 14.0
click at [612, 118] on input "ve09143" at bounding box center [710, 118] width 197 height 17
type input "ve09183"
click at [566, 195] on div "Age > [DEMOGRAPHIC_DATA] > 1 Age > [DEMOGRAPHIC_DATA] Months > 1 Month Age > [D…" at bounding box center [670, 194] width 281 height 17
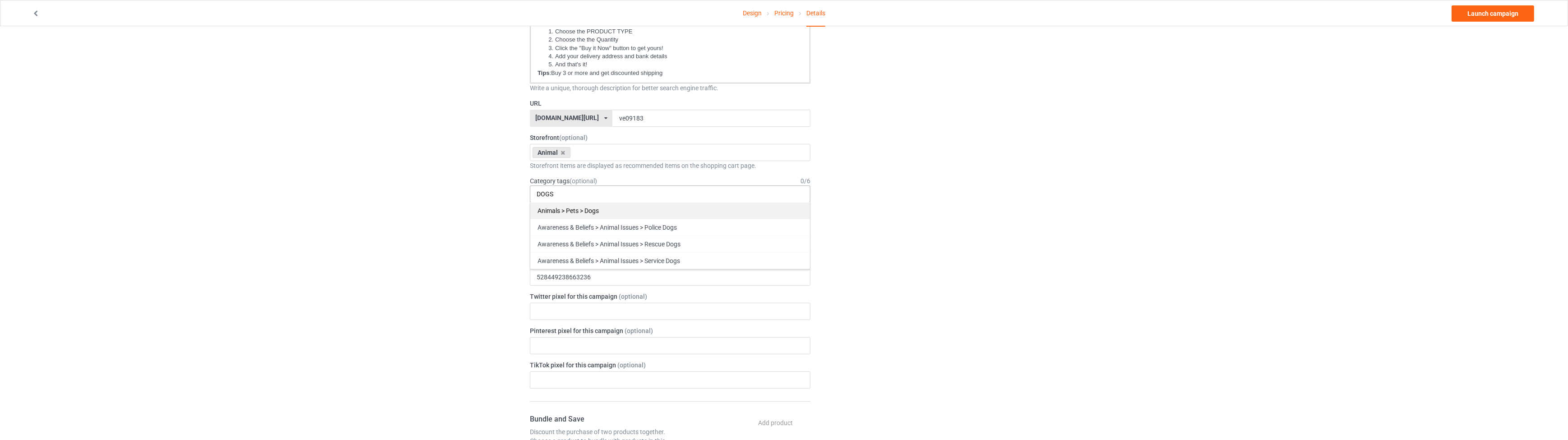
type input "DOGS"
click at [579, 207] on div "Animals > Pets > Dogs" at bounding box center [670, 210] width 280 height 16
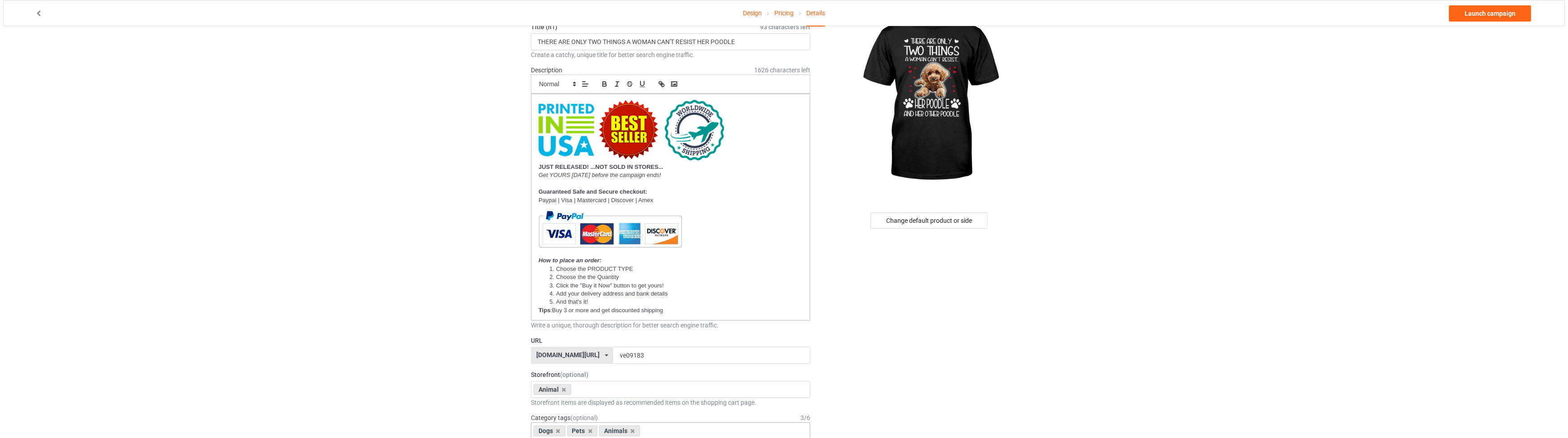
scroll to position [0, 0]
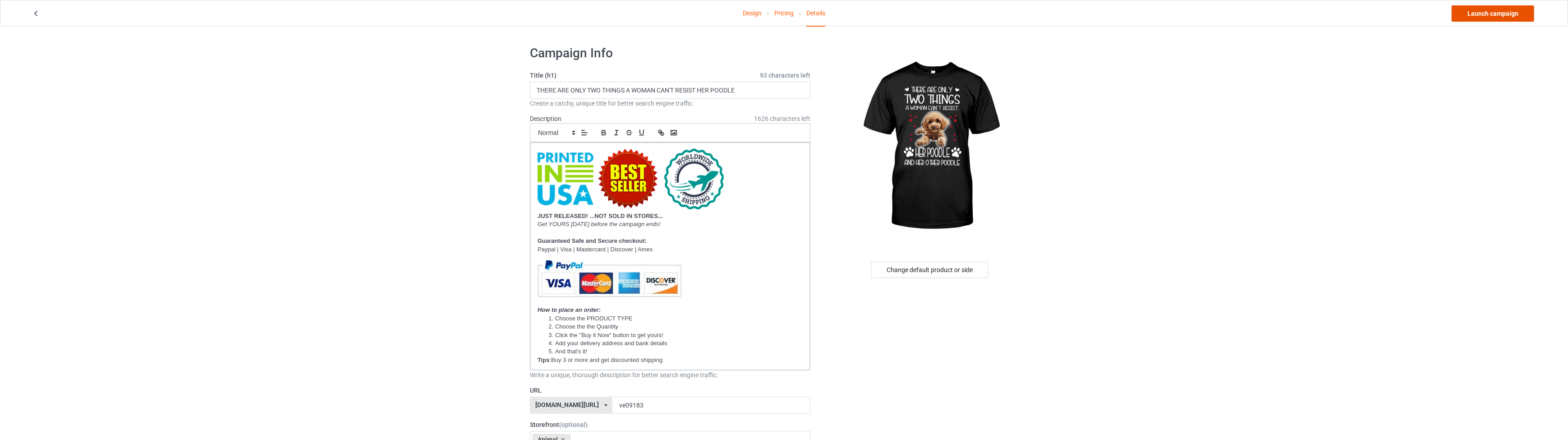
click at [1502, 15] on link "Launch campaign" at bounding box center [1493, 14] width 83 height 16
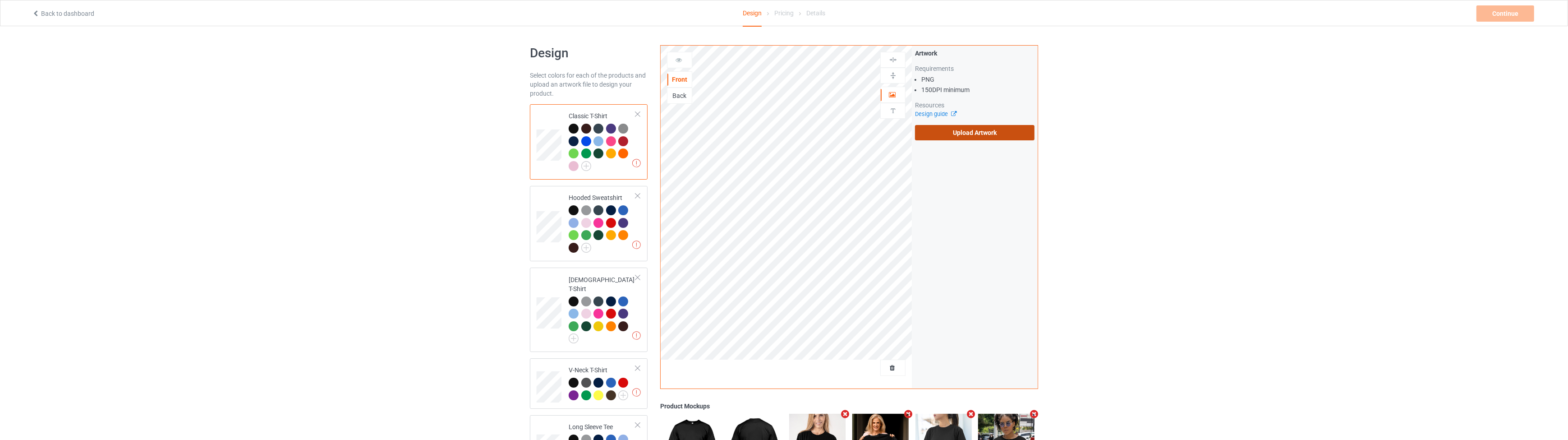
click at [987, 134] on label "Upload Artwork" at bounding box center [975, 132] width 120 height 15
click at [0, 0] on input "Upload Artwork" at bounding box center [0, 0] width 0 height 0
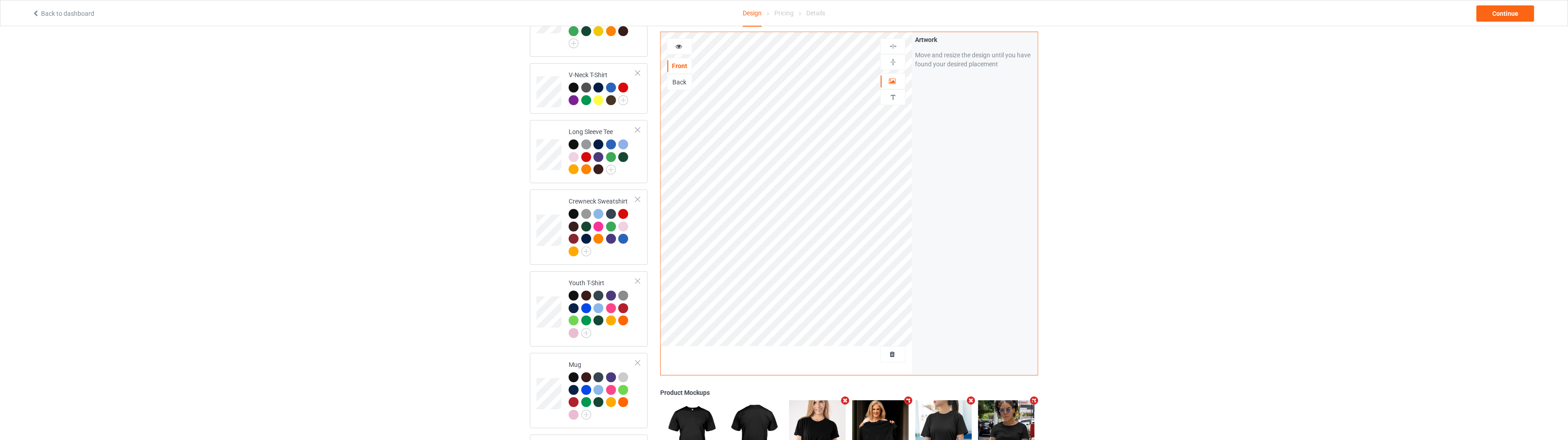
scroll to position [487, 0]
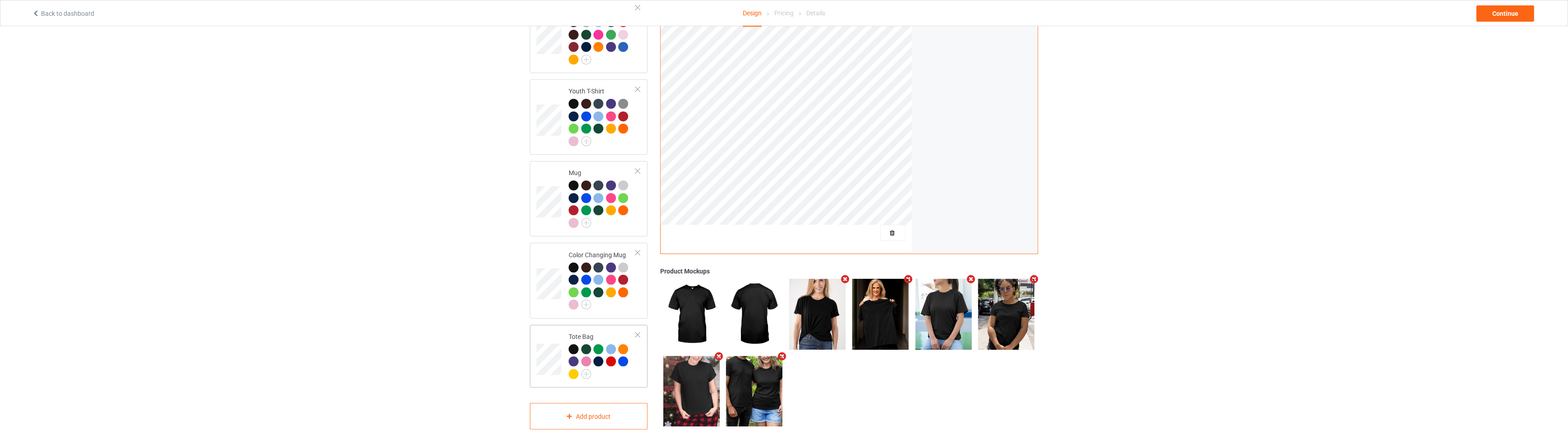
click at [632, 332] on div "Tote Bag" at bounding box center [602, 355] width 67 height 46
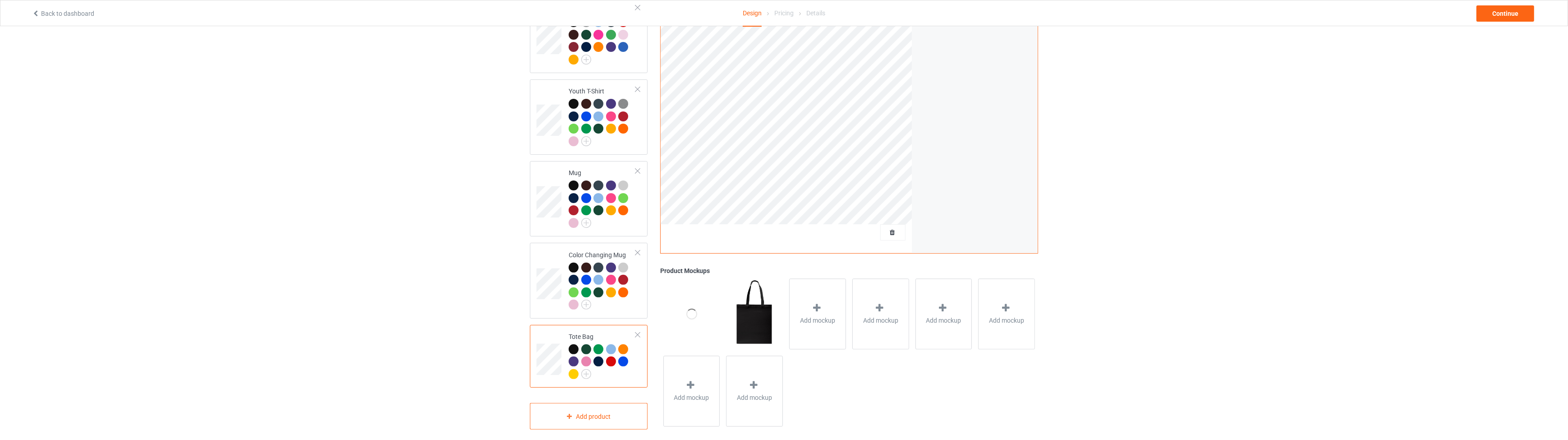
click at [636, 332] on div at bounding box center [637, 335] width 6 height 6
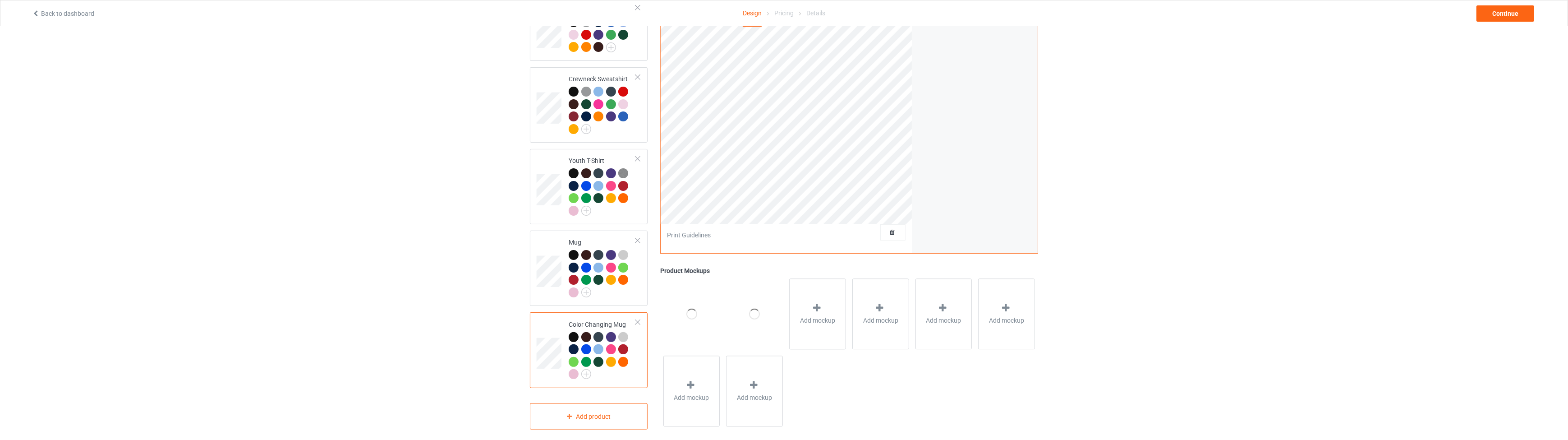
click at [639, 319] on div at bounding box center [637, 322] width 6 height 6
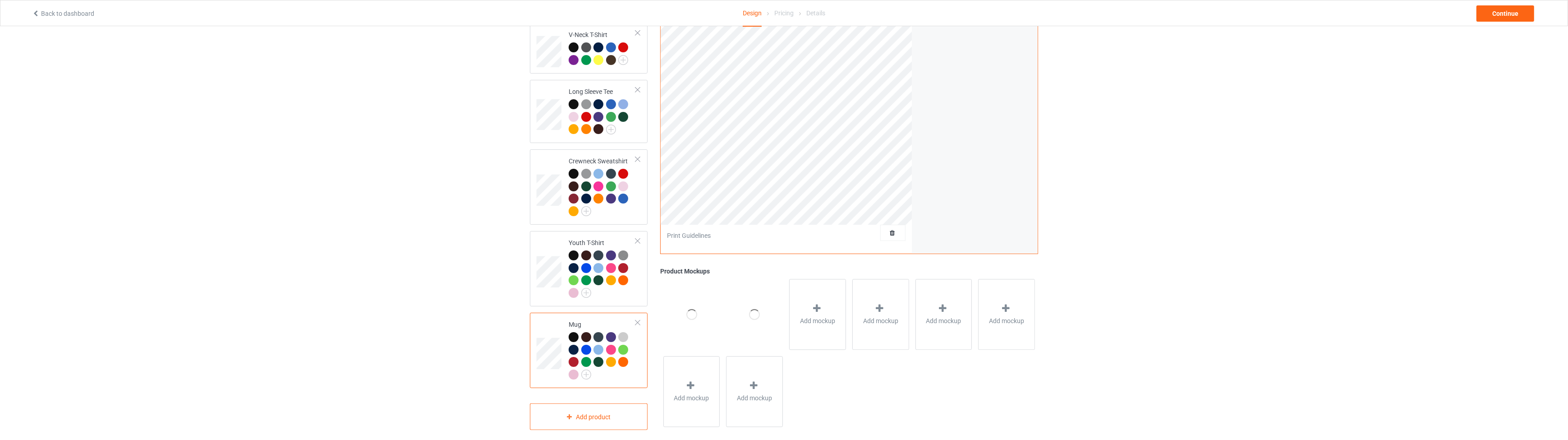
click at [639, 319] on div at bounding box center [637, 322] width 6 height 6
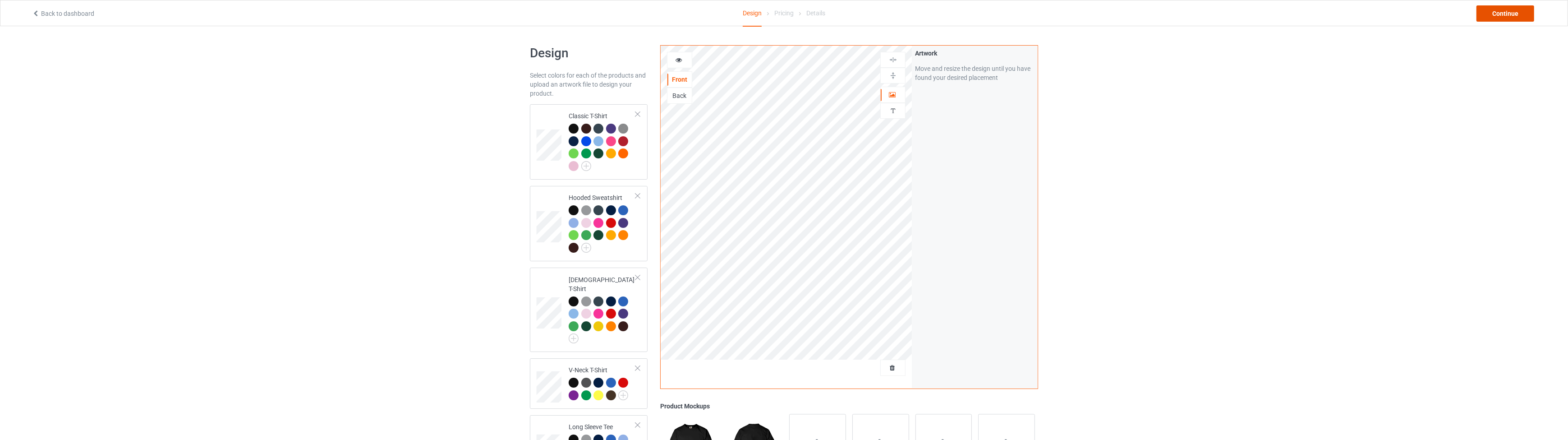
click at [1494, 18] on div "Continue" at bounding box center [1505, 14] width 58 height 16
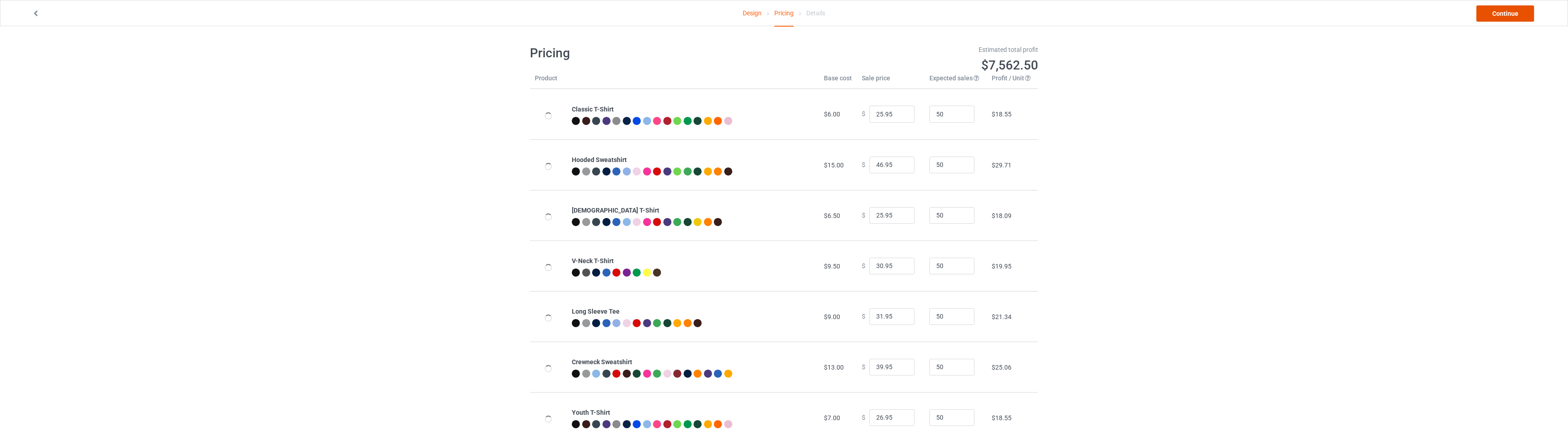
click at [1495, 11] on link "Continue" at bounding box center [1505, 14] width 58 height 16
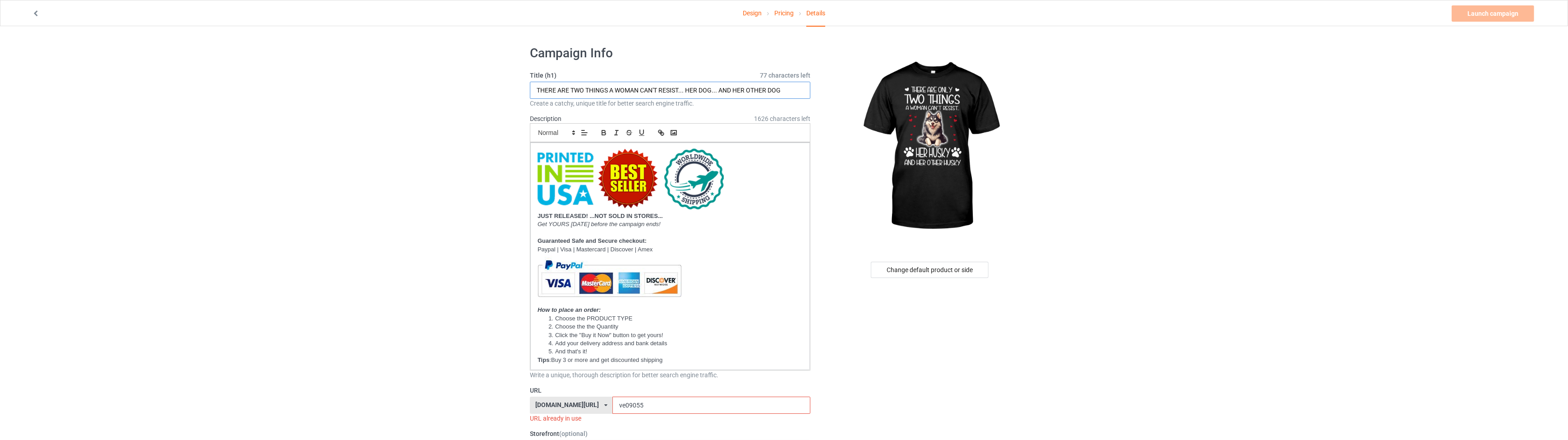
drag, startPoint x: 783, startPoint y: 90, endPoint x: 492, endPoint y: 97, distance: 291.1
paste input "ONLY TWO THINGS A WOMAN CAN'T RESIST HER"
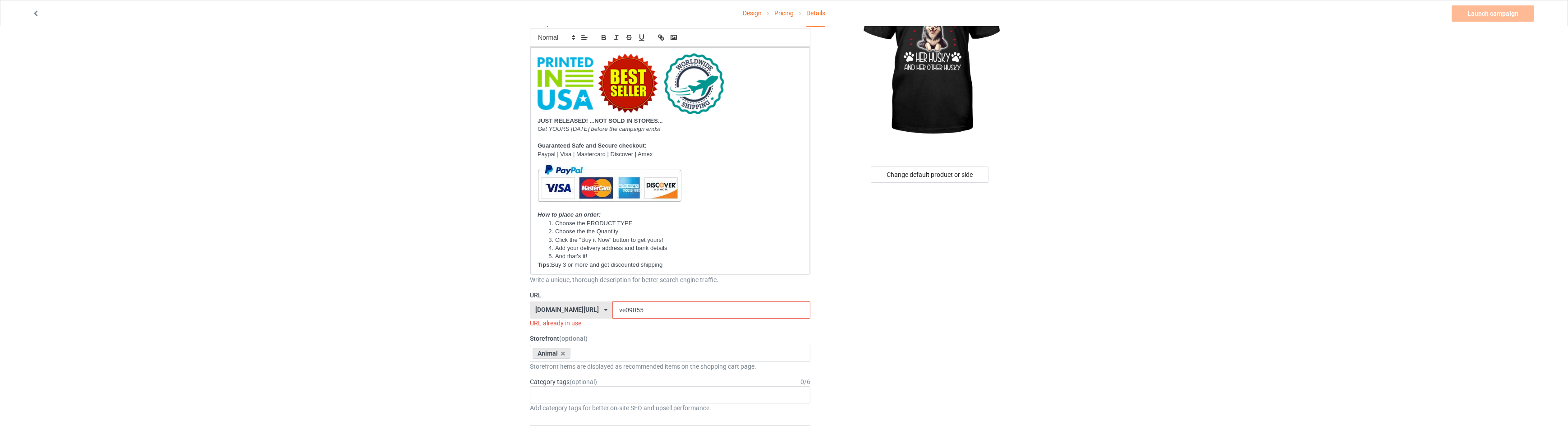
type input "THERE ARE ONLY TWO THINGS A WOMAN CAN'T RESIST HER HUSKY"
drag, startPoint x: 620, startPoint y: 307, endPoint x: 604, endPoint y: 310, distance: 16.3
click at [612, 310] on input "ve09055" at bounding box center [710, 310] width 197 height 17
type input "ve09184"
click at [555, 384] on div "Age > [DEMOGRAPHIC_DATA] > 1 Age > [DEMOGRAPHIC_DATA] Months > 1 Month Age > [D…" at bounding box center [670, 385] width 281 height 17
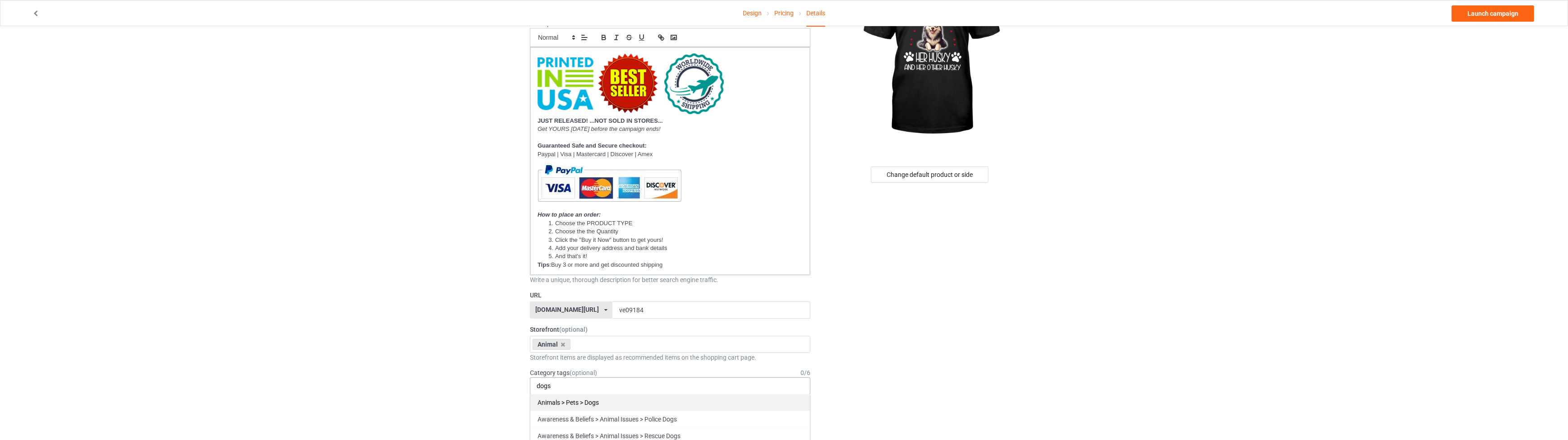
type input "dogs"
drag, startPoint x: 561, startPoint y: 404, endPoint x: 1059, endPoint y: 256, distance: 519.5
click at [561, 404] on div "Animals > Pets > Dogs" at bounding box center [670, 402] width 280 height 16
click at [1477, 15] on link "Launch campaign" at bounding box center [1493, 14] width 83 height 16
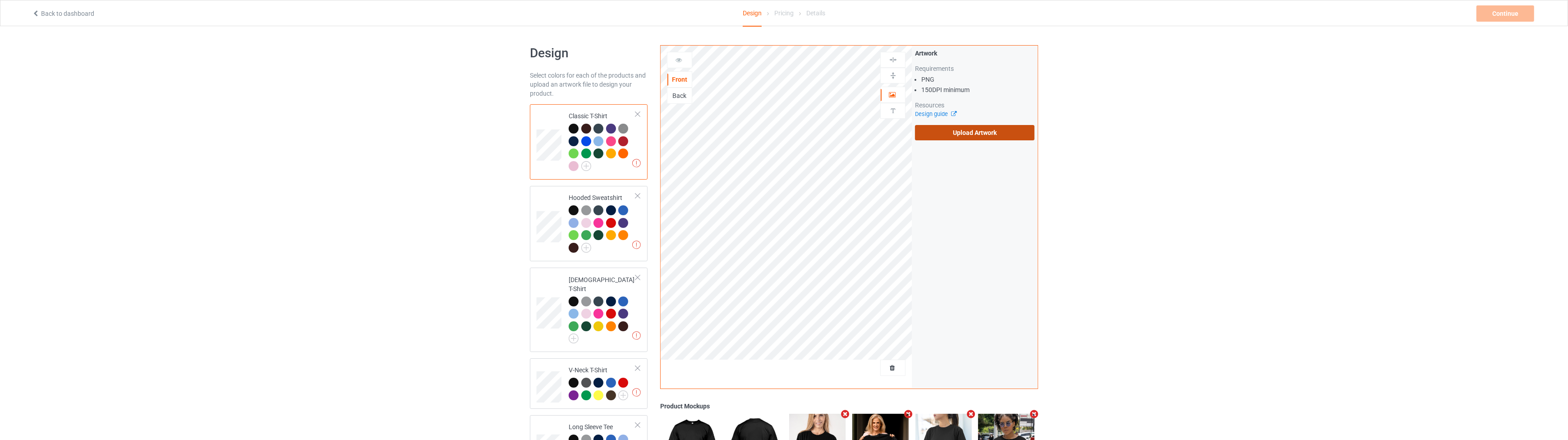
click at [964, 134] on label "Upload Artwork" at bounding box center [975, 132] width 120 height 15
click at [0, 0] on input "Upload Artwork" at bounding box center [0, 0] width 0 height 0
click at [1492, 15] on div "Continue" at bounding box center [1505, 14] width 58 height 16
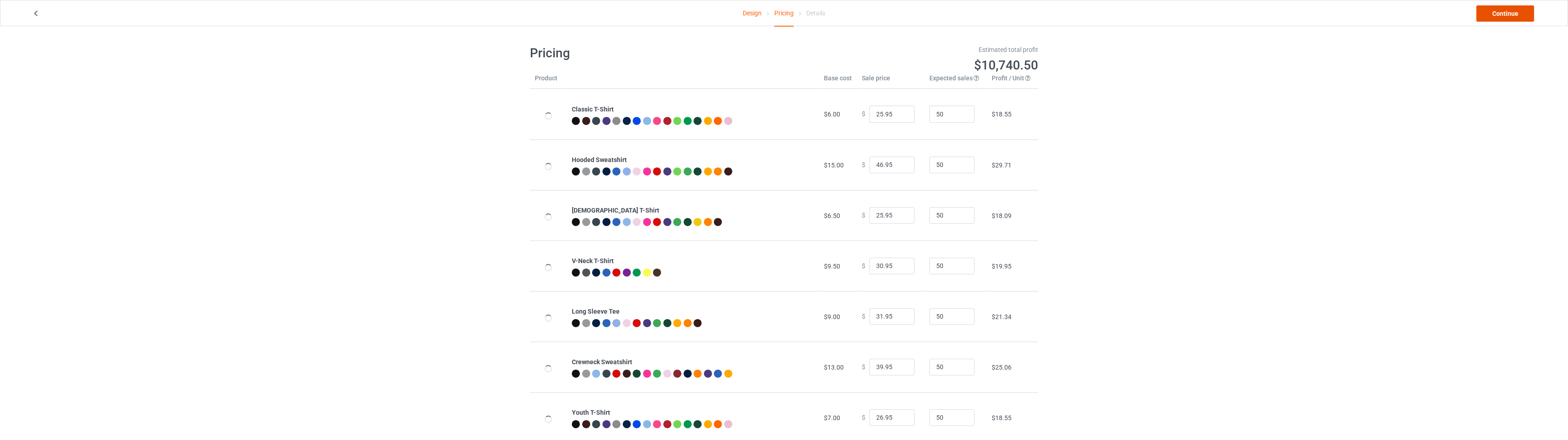
click at [1492, 15] on link "Continue" at bounding box center [1505, 14] width 58 height 16
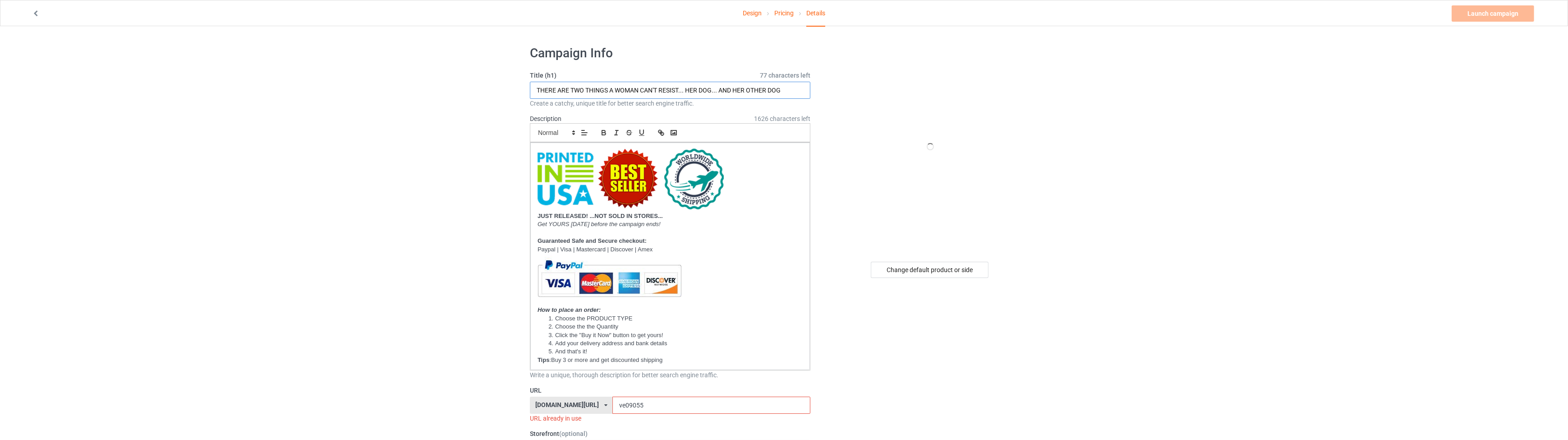
click at [728, 86] on input "THERE ARE TWO THINGS A WOMAN CAN'T RESIST... HER DOG... AND HER OTHER DOG" at bounding box center [670, 90] width 281 height 17
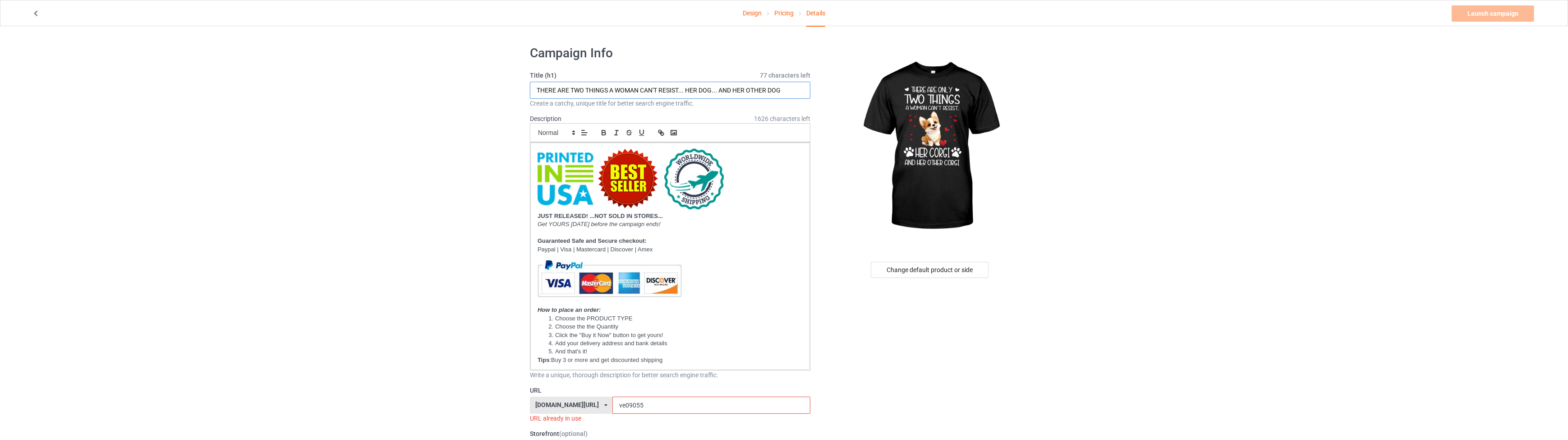
paste input "ONLY TWO THINGS A WOMAN CAN'T RESIST HER"
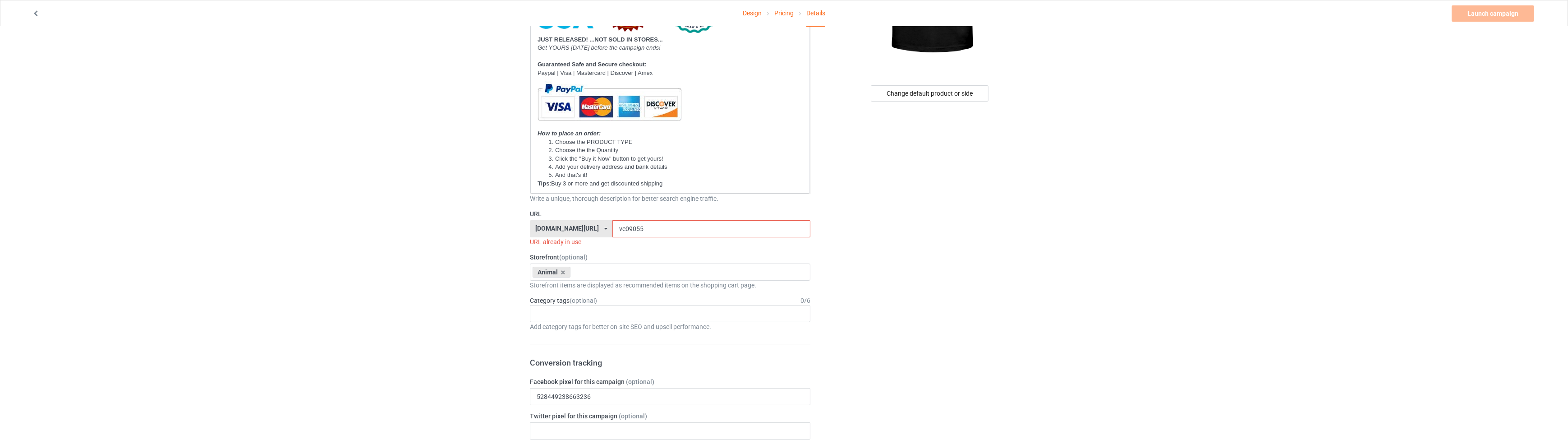
scroll to position [191, 0]
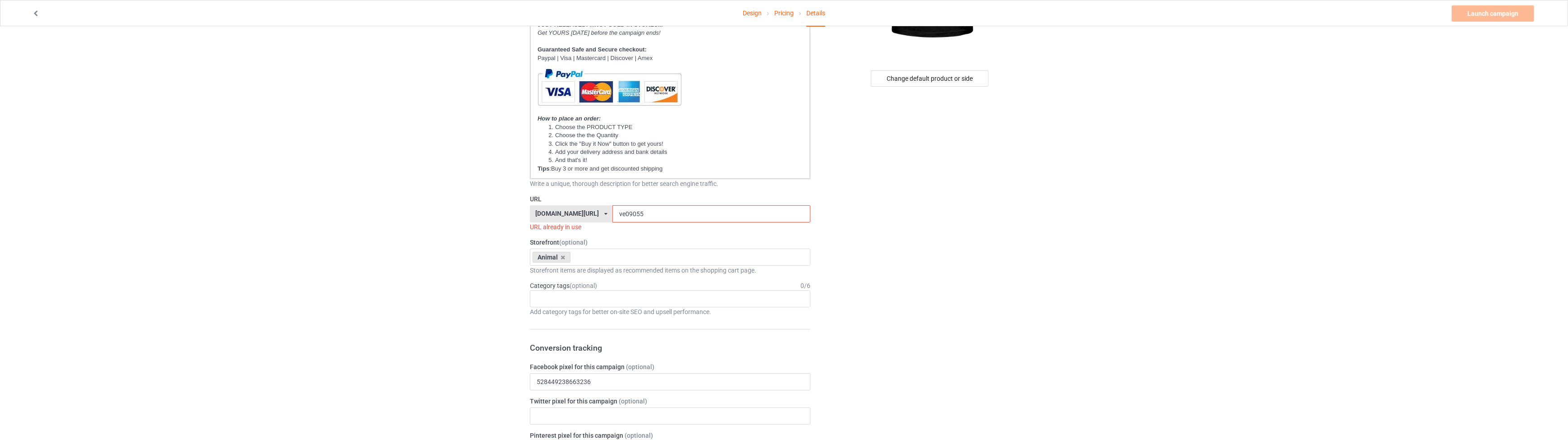
type input "THERE ARE ONLY TWO THINGS A WOMAN CAN'T RESIST HER CORGI"
drag, startPoint x: 630, startPoint y: 214, endPoint x: 605, endPoint y: 218, distance: 25.3
click at [612, 218] on input "ve09055" at bounding box center [710, 214] width 197 height 17
type input "ve09185"
click at [562, 292] on div "Age > [DEMOGRAPHIC_DATA] > 1 Age > [DEMOGRAPHIC_DATA] Months > 1 Month Age > [D…" at bounding box center [670, 289] width 281 height 17
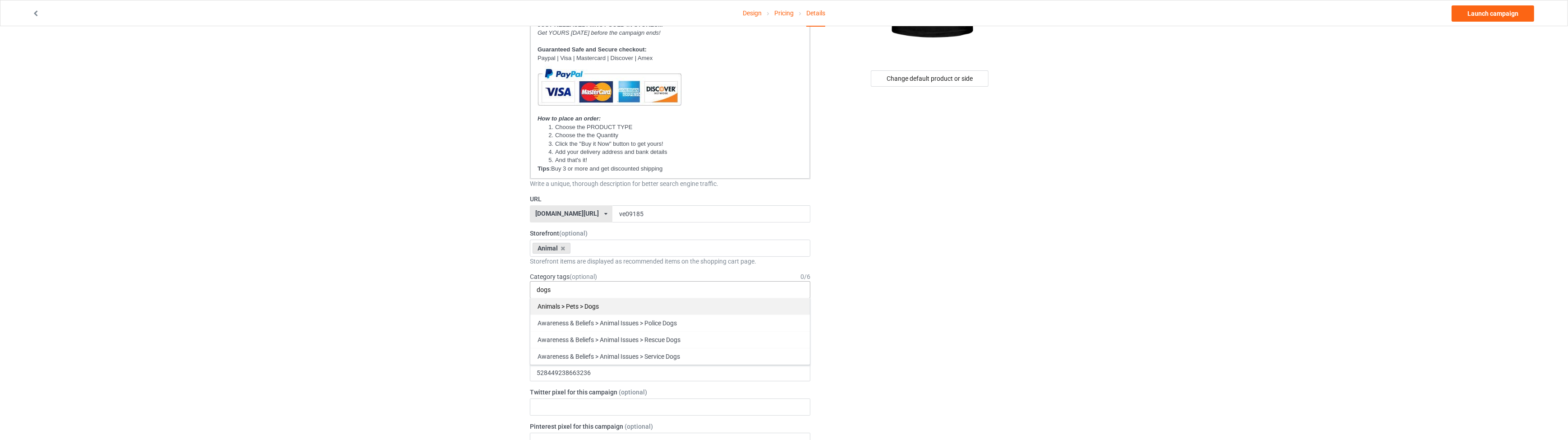
type input "dogs"
drag, startPoint x: 569, startPoint y: 307, endPoint x: 736, endPoint y: 125, distance: 247.0
click at [569, 307] on div "Animals > Pets > Dogs" at bounding box center [670, 306] width 280 height 16
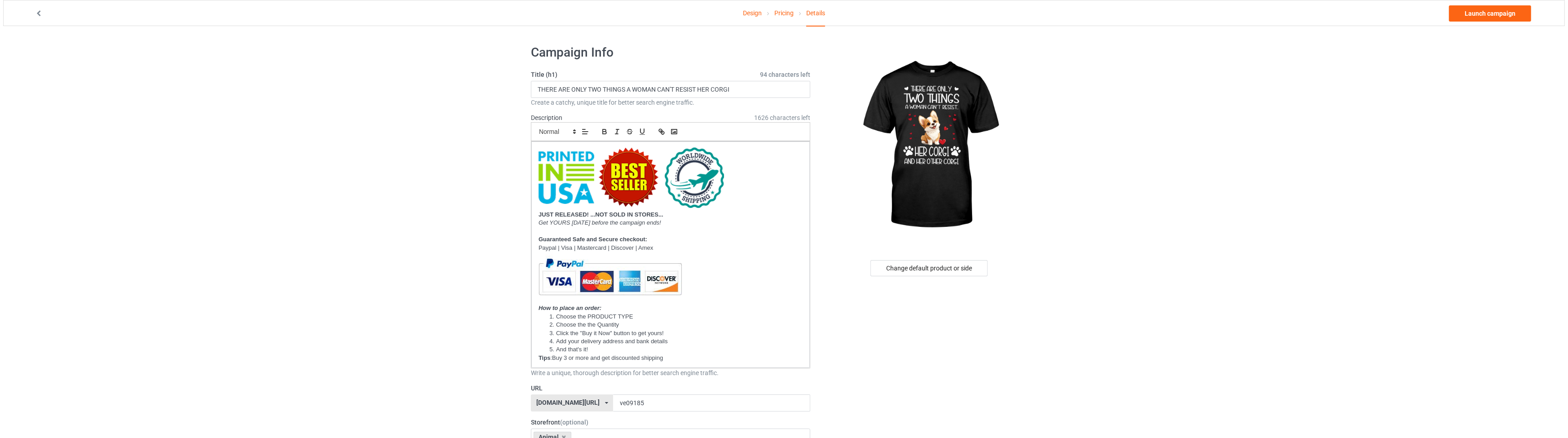
scroll to position [0, 0]
click at [1478, 14] on link "Launch campaign" at bounding box center [1487, 14] width 82 height 16
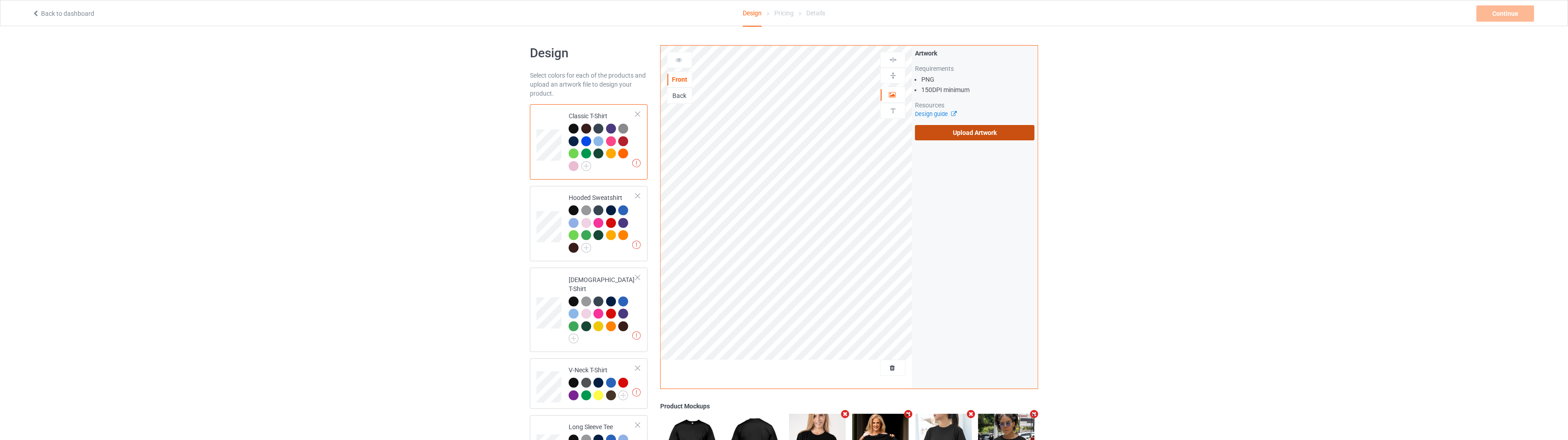
click at [931, 126] on label "Upload Artwork" at bounding box center [975, 132] width 120 height 15
click at [0, 0] on input "Upload Artwork" at bounding box center [0, 0] width 0 height 0
click at [1492, 16] on div "Continue" at bounding box center [1505, 14] width 58 height 16
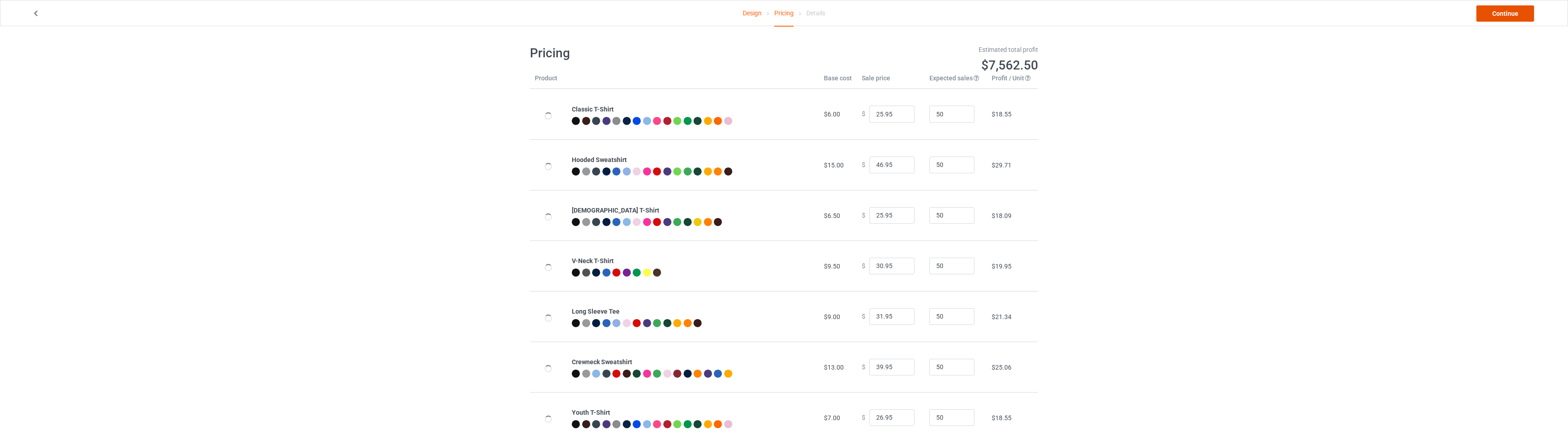
click at [1492, 16] on link "Continue" at bounding box center [1505, 14] width 58 height 16
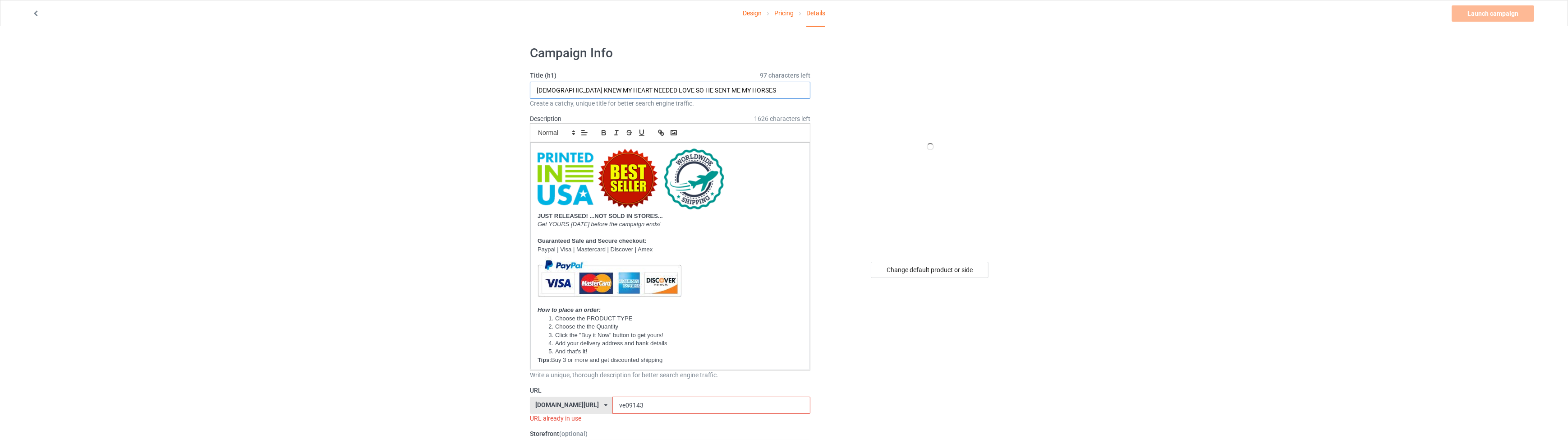
drag, startPoint x: 736, startPoint y: 92, endPoint x: 422, endPoint y: 92, distance: 314.0
paste input "THERE ARE ONLY TWO THINGS A WOMAN CAN'T RESIST HER"
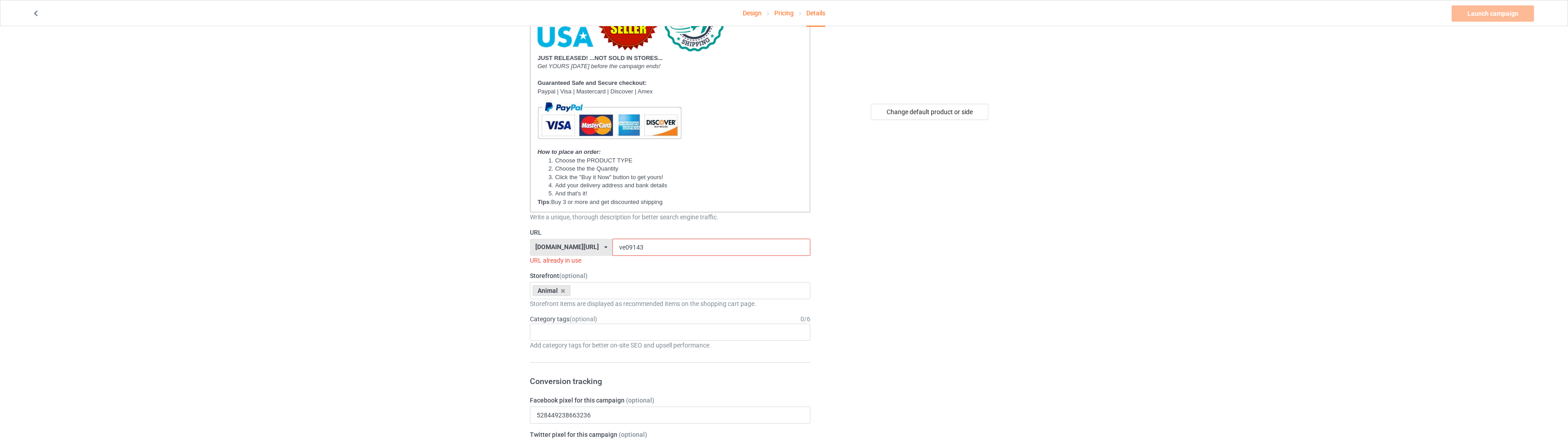
scroll to position [191, 0]
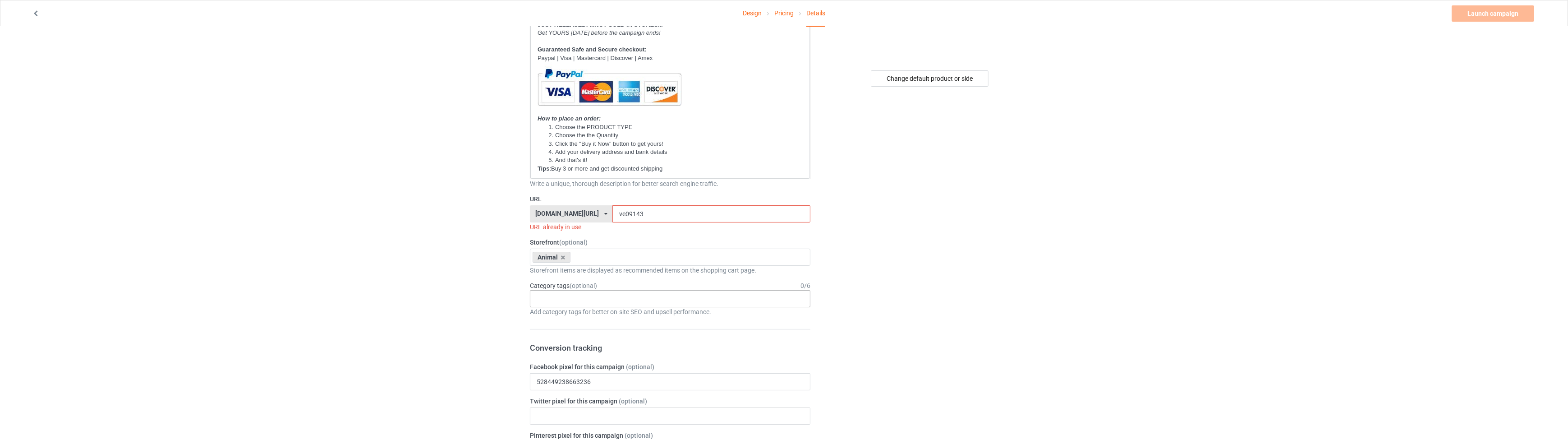
type input "THERE ARE ONLY TWO THINGS A WOMAN CAN'T RESIST HER HORSE"
click at [562, 298] on div "Age > [DEMOGRAPHIC_DATA] > 1 Age > [DEMOGRAPHIC_DATA] Months > 1 Month Age > [D…" at bounding box center [670, 298] width 281 height 17
type input "HORSES"
click at [584, 310] on div "Animals > Land Animals > Horses" at bounding box center [670, 315] width 280 height 16
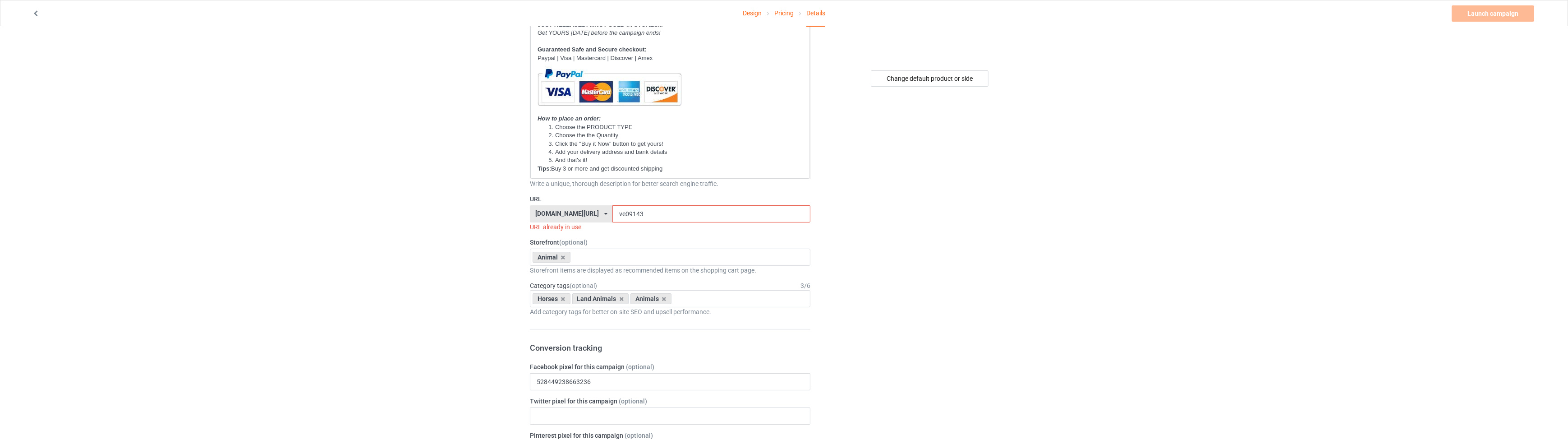
click at [612, 214] on input "ve09143" at bounding box center [710, 214] width 197 height 17
type input "ve09186"
click at [1492, 15] on link "Launch campaign" at bounding box center [1493, 14] width 83 height 16
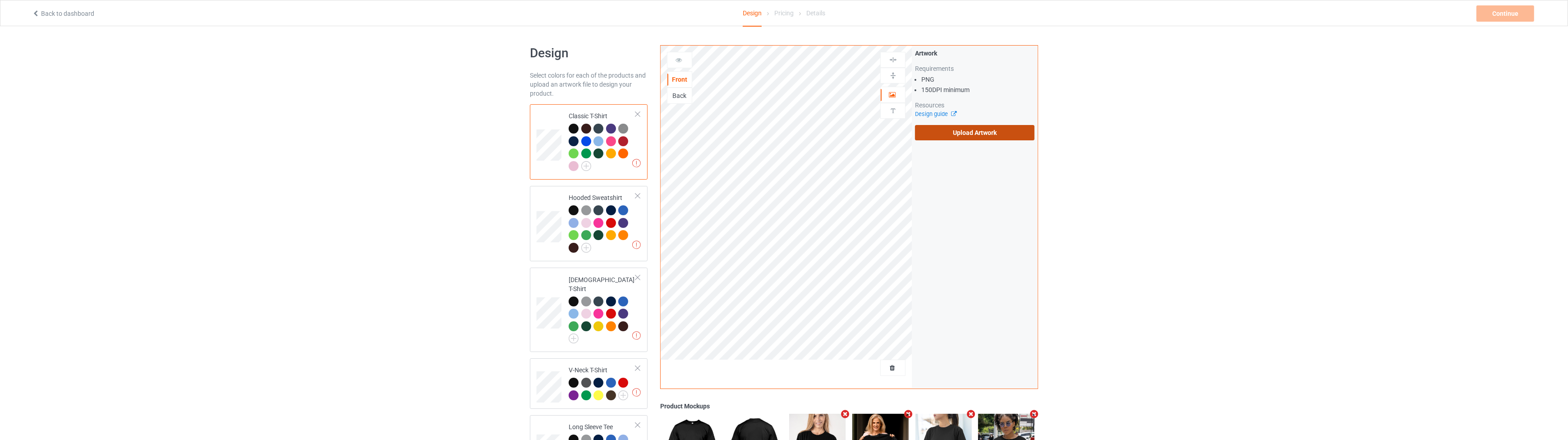
click at [930, 132] on label "Upload Artwork" at bounding box center [975, 132] width 120 height 15
click at [0, 0] on input "Upload Artwork" at bounding box center [0, 0] width 0 height 0
click at [1507, 20] on div "Continue" at bounding box center [1505, 14] width 58 height 16
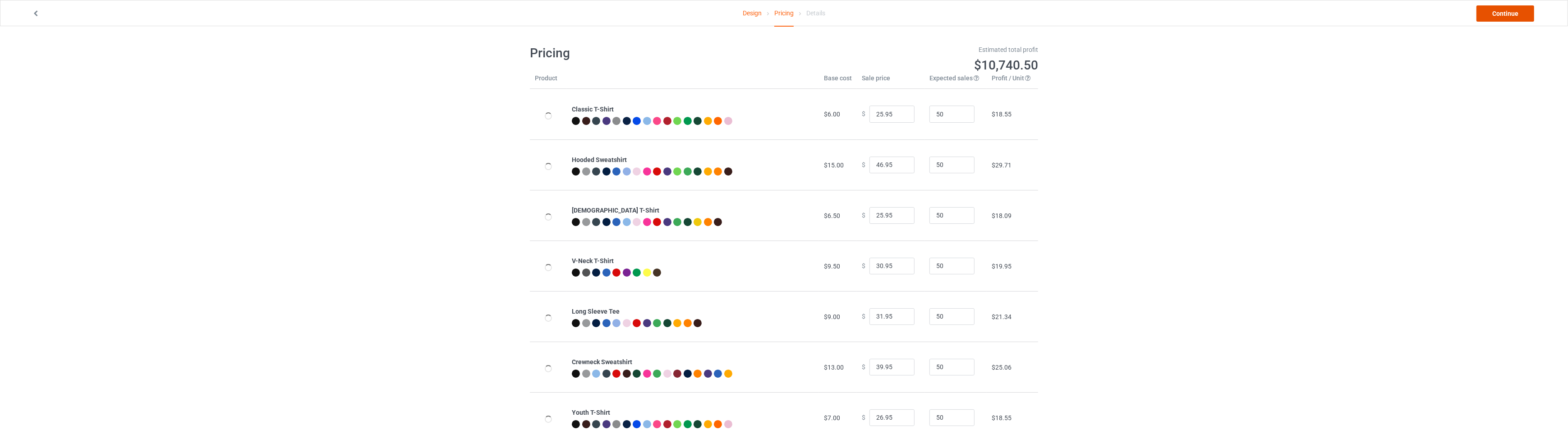
click at [1504, 16] on link "Continue" at bounding box center [1505, 14] width 58 height 16
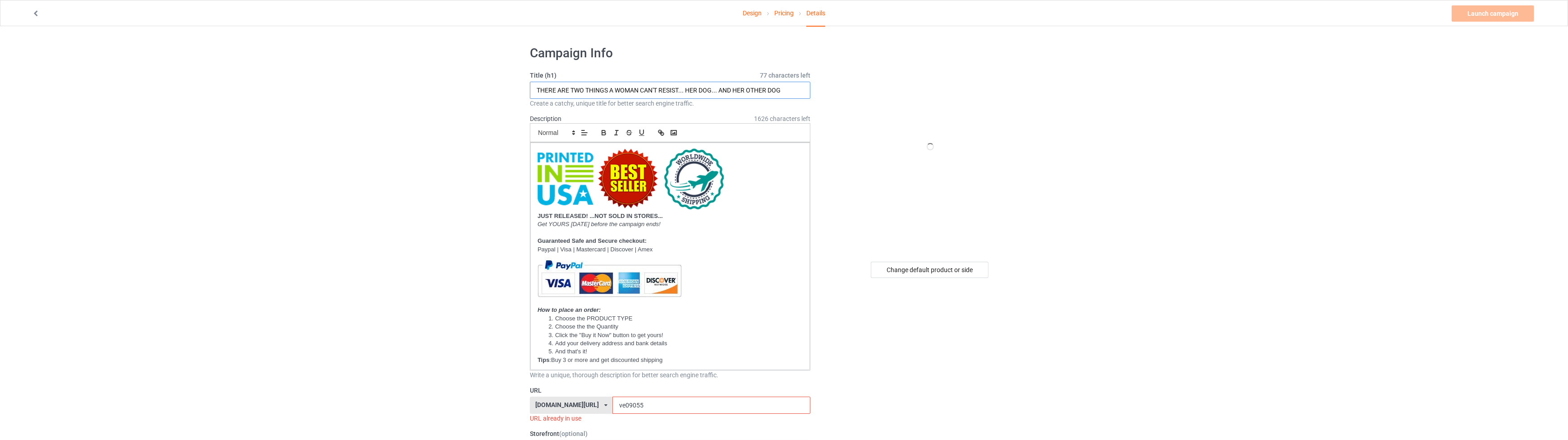
click at [719, 93] on input "THERE ARE TWO THINGS A WOMAN CAN'T RESIST... HER DOG... AND HER OTHER DOG" at bounding box center [670, 90] width 281 height 17
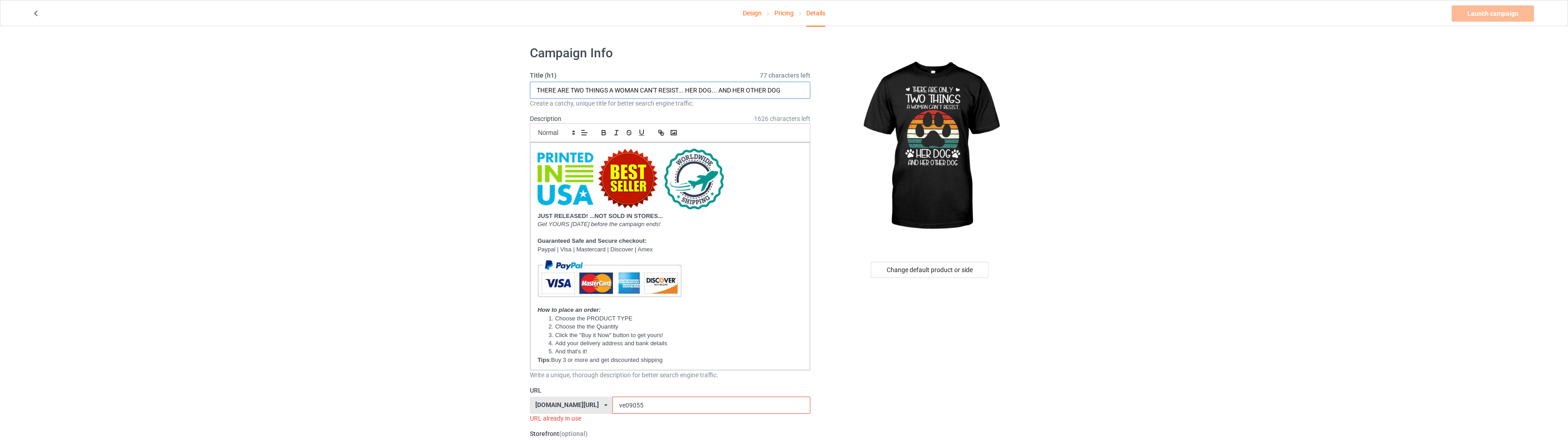
drag, startPoint x: 686, startPoint y: 92, endPoint x: 680, endPoint y: 92, distance: 6.0
click at [680, 92] on input "THERE ARE TWO THINGS A WOMAN CAN'T RESIST... HER DOG... AND HER OTHER DOG" at bounding box center [670, 90] width 281 height 17
drag, startPoint x: 708, startPoint y: 94, endPoint x: 809, endPoint y: 94, distance: 101.0
click at [809, 94] on input "THERE ARE TWO THINGS A WOMAN CAN'T RESIST HER DOG... AND HER OTHER DOG" at bounding box center [670, 90] width 281 height 17
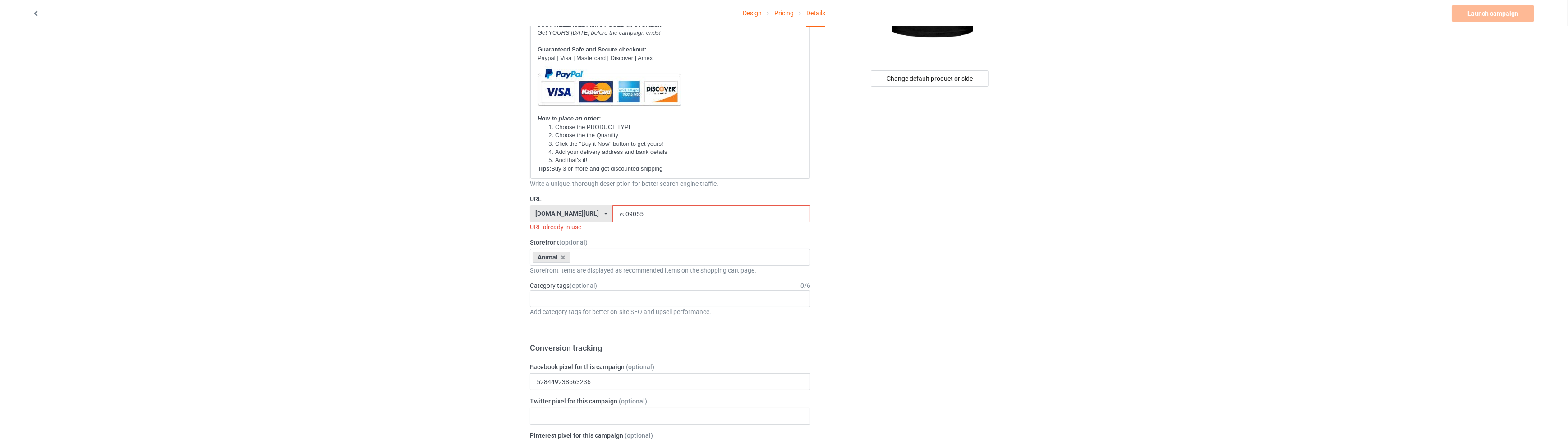
type input "THERE ARE TWO THINGS A WOMAN CAN'T RESIST HER DOG"
drag, startPoint x: 627, startPoint y: 214, endPoint x: 604, endPoint y: 215, distance: 23.0
click at [612, 215] on input "ve09055" at bounding box center [710, 214] width 197 height 17
type input "ve09187"
click at [559, 289] on div "Age > [DEMOGRAPHIC_DATA] > 1 Age > [DEMOGRAPHIC_DATA] Months > 1 Month Age > [D…" at bounding box center [670, 289] width 281 height 17
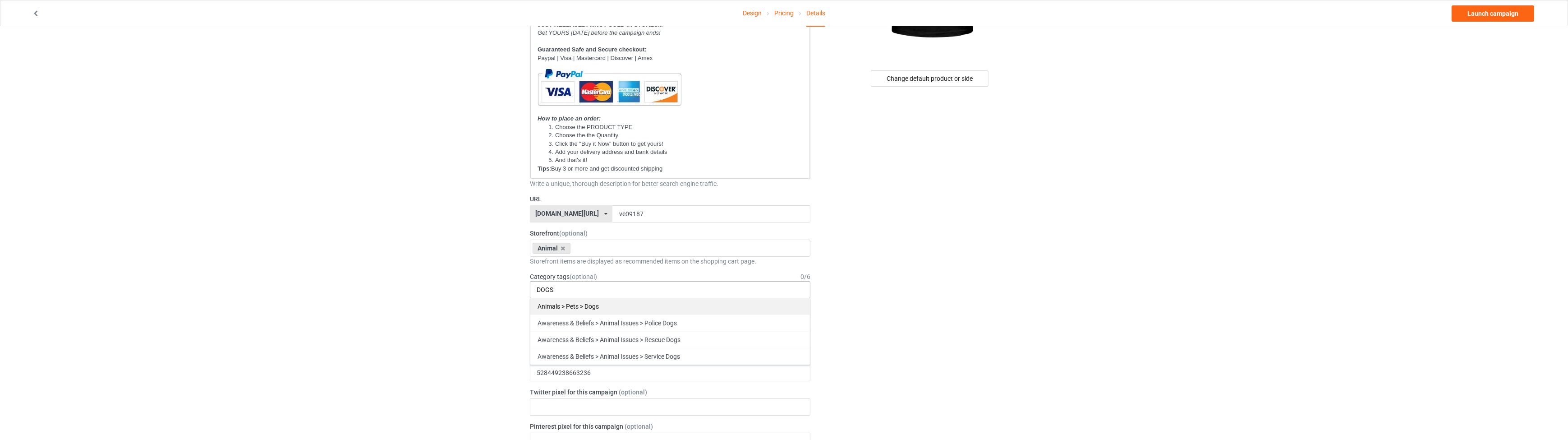
type input "DOGS"
click at [573, 306] on div "Animals > Pets > Dogs" at bounding box center [670, 306] width 280 height 16
click at [1498, 18] on link "Launch campaign" at bounding box center [1493, 14] width 83 height 16
